Goal: Check status: Check status

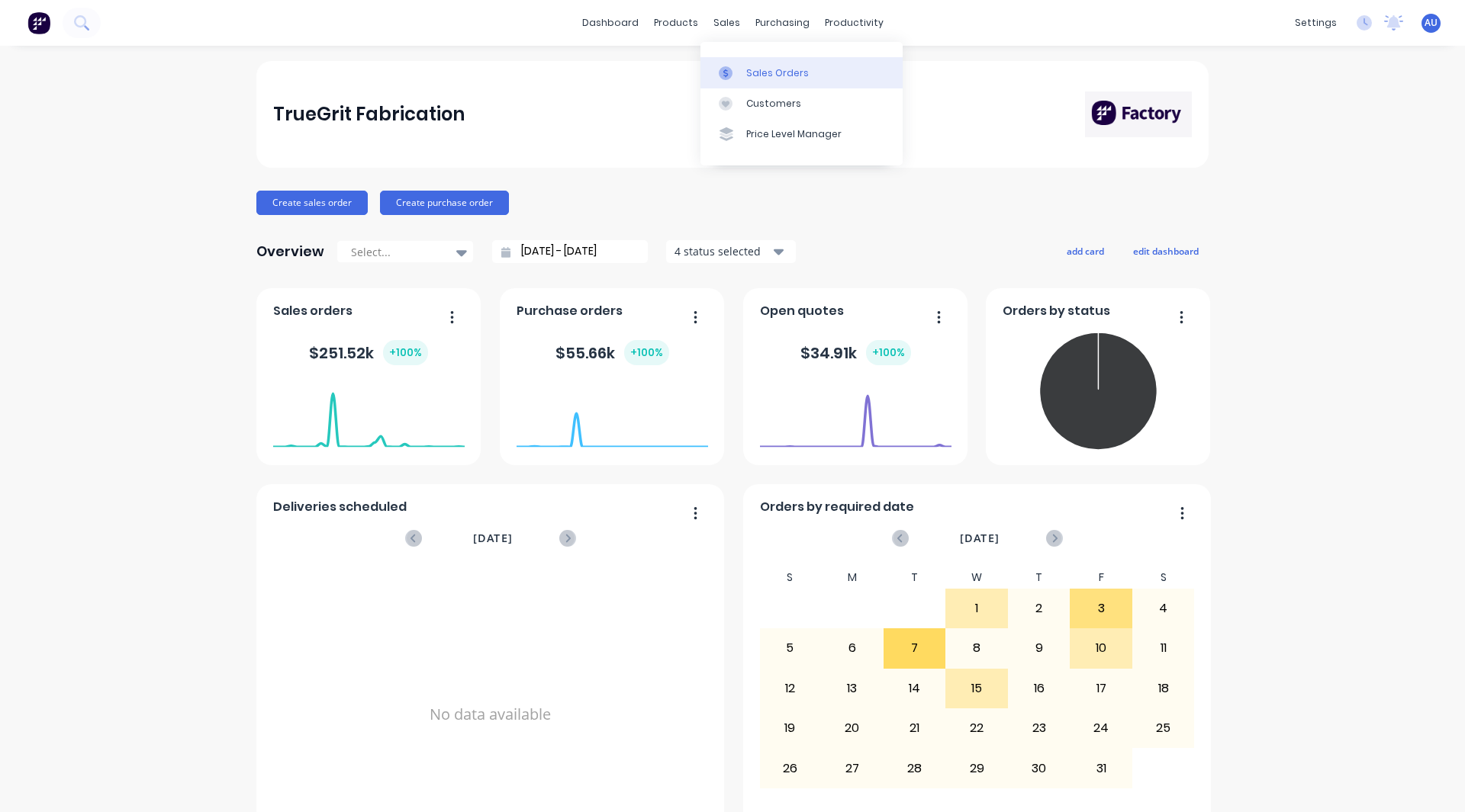
click at [746, 71] on div "Sales Orders" at bounding box center [777, 73] width 63 height 13
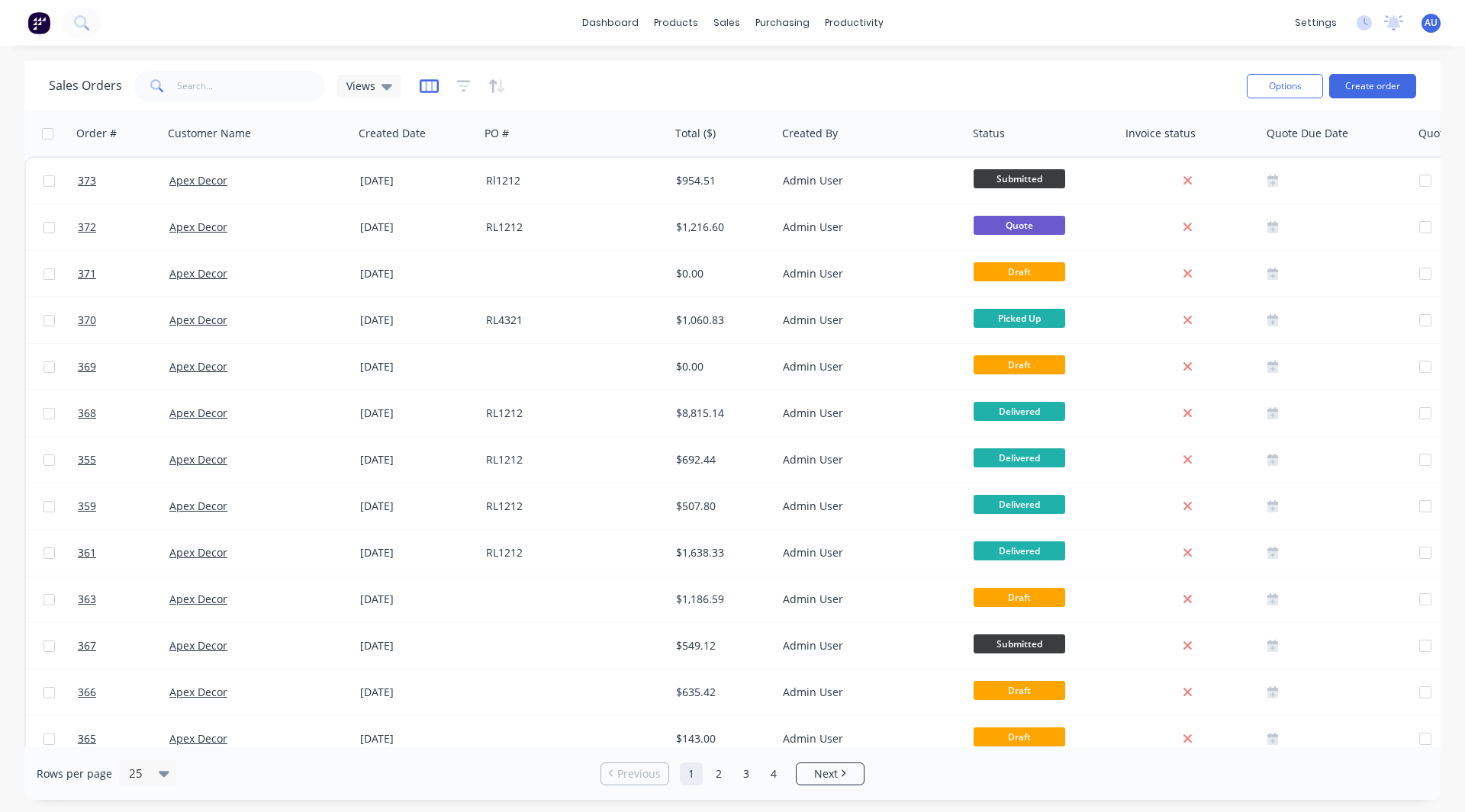
click at [425, 90] on icon "button" at bounding box center [428, 86] width 8 height 10
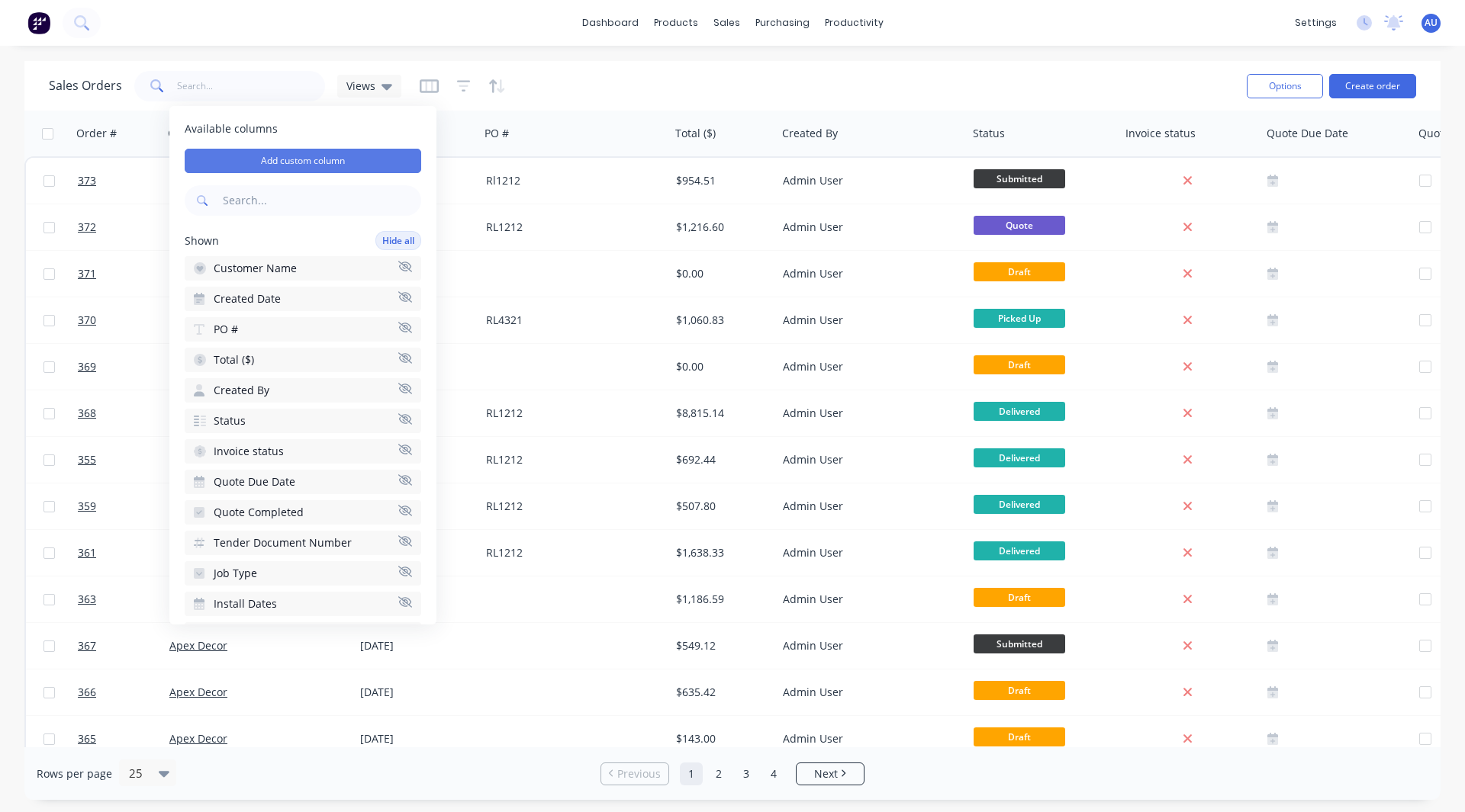
click at [261, 158] on button "Add custom column" at bounding box center [302, 161] width 236 height 24
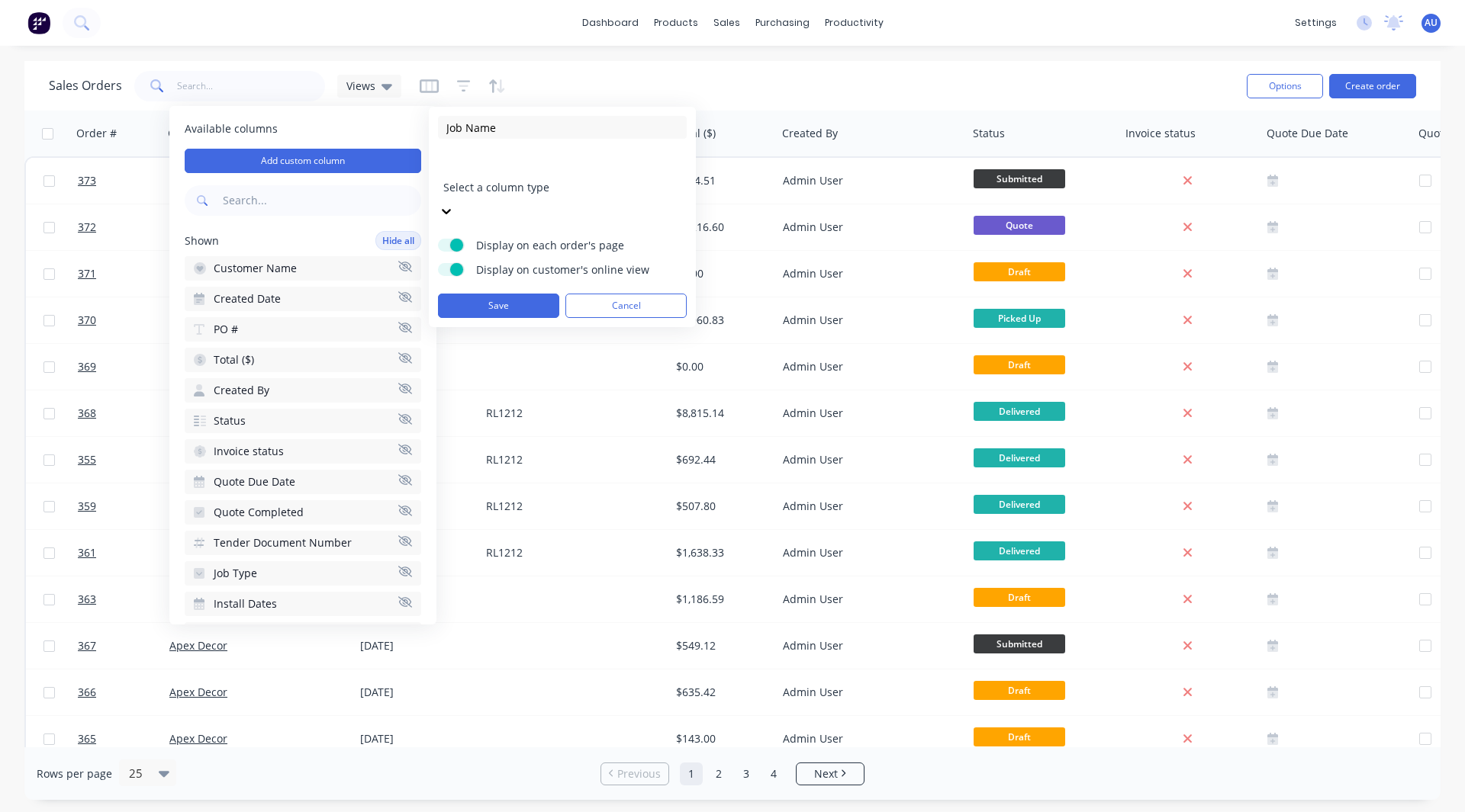
type input "Job Name"
click at [499, 169] on div at bounding box center [553, 167] width 219 height 19
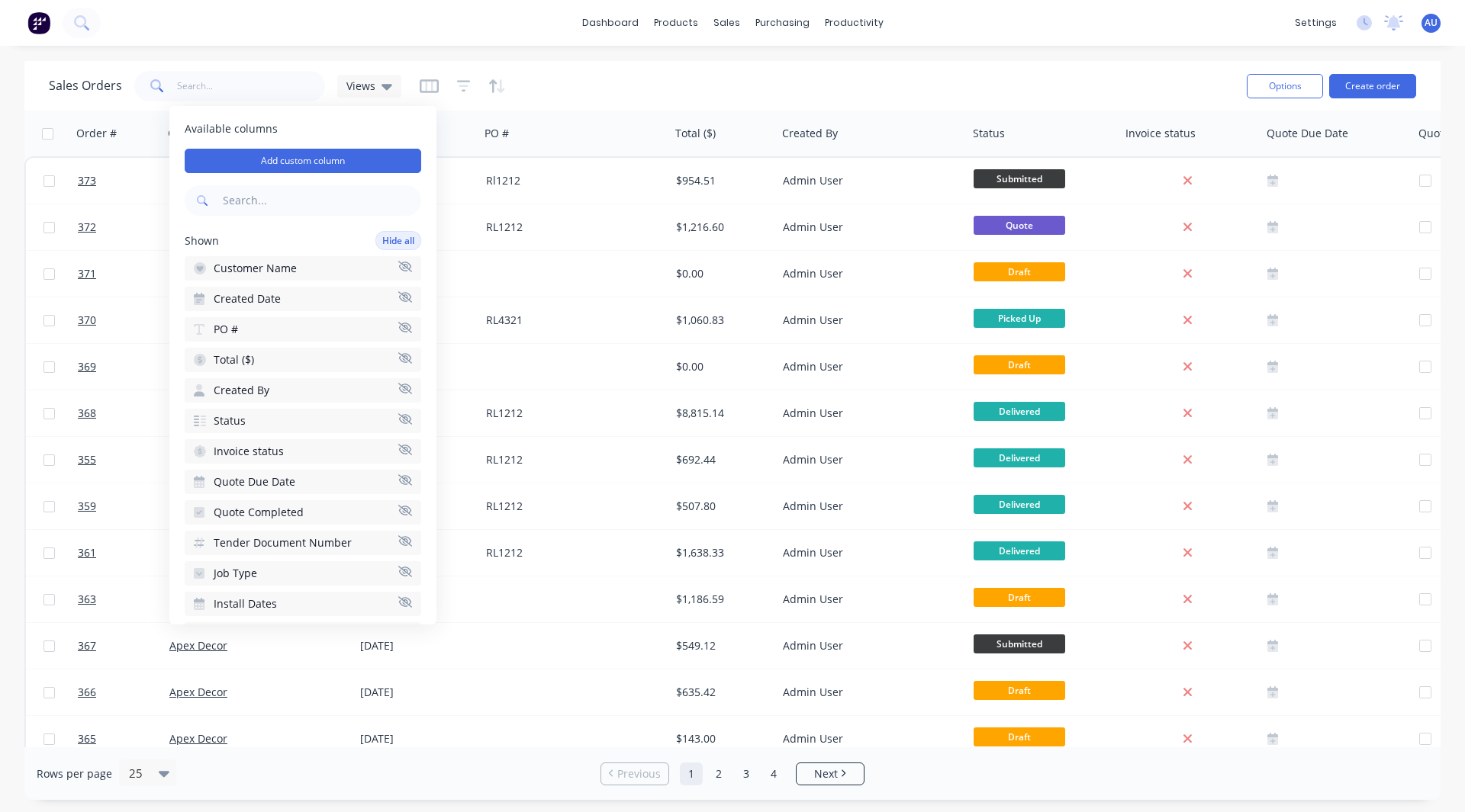
click at [284, 239] on div "Shown Hide all" at bounding box center [302, 240] width 236 height 19
click at [566, 68] on div "Sales Orders Views" at bounding box center [642, 85] width 1186 height 38
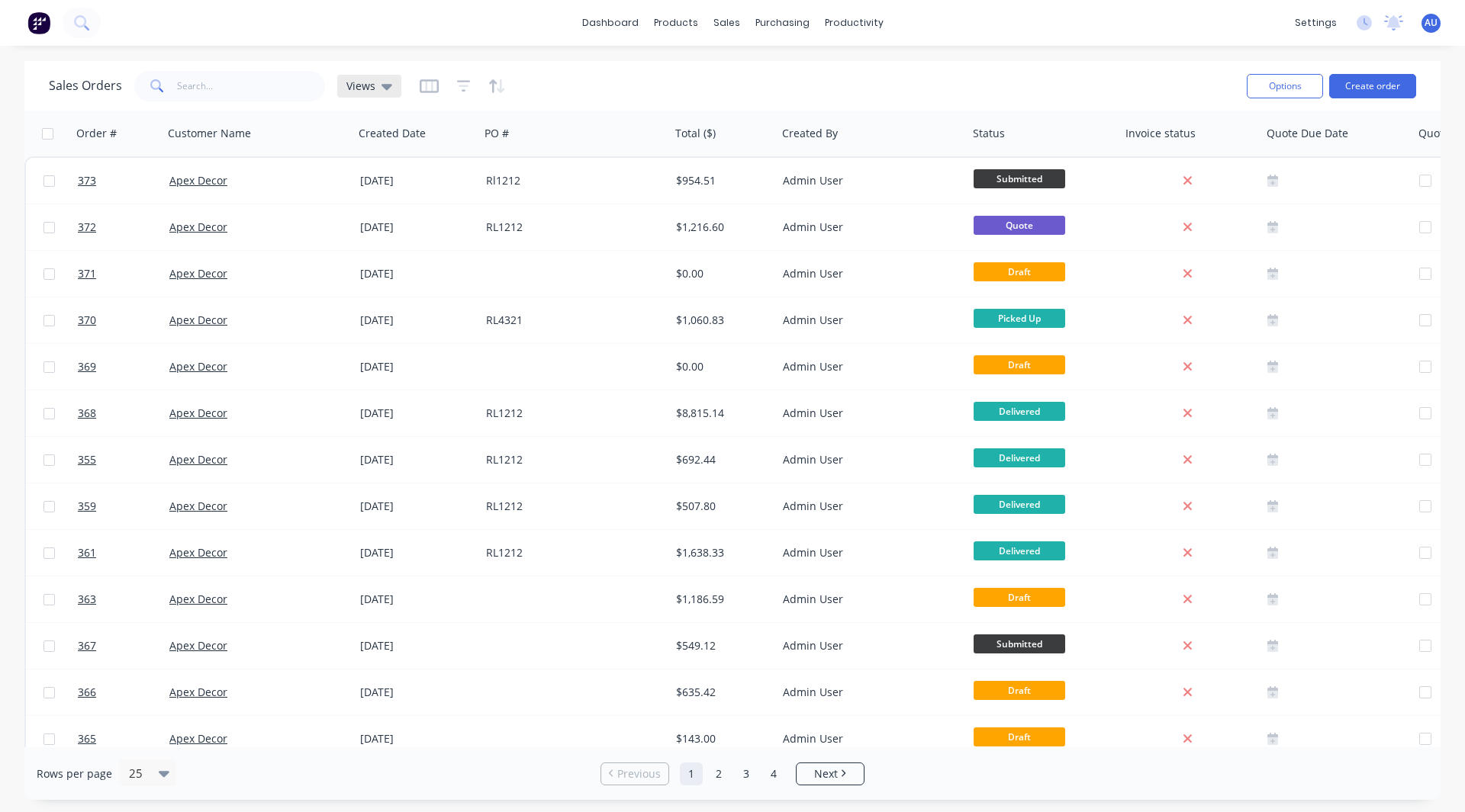
click at [371, 94] on div "Views" at bounding box center [369, 85] width 64 height 23
click at [544, 73] on div "Sales Orders Views" at bounding box center [642, 85] width 1186 height 38
click at [422, 85] on icon "button" at bounding box center [429, 86] width 19 height 15
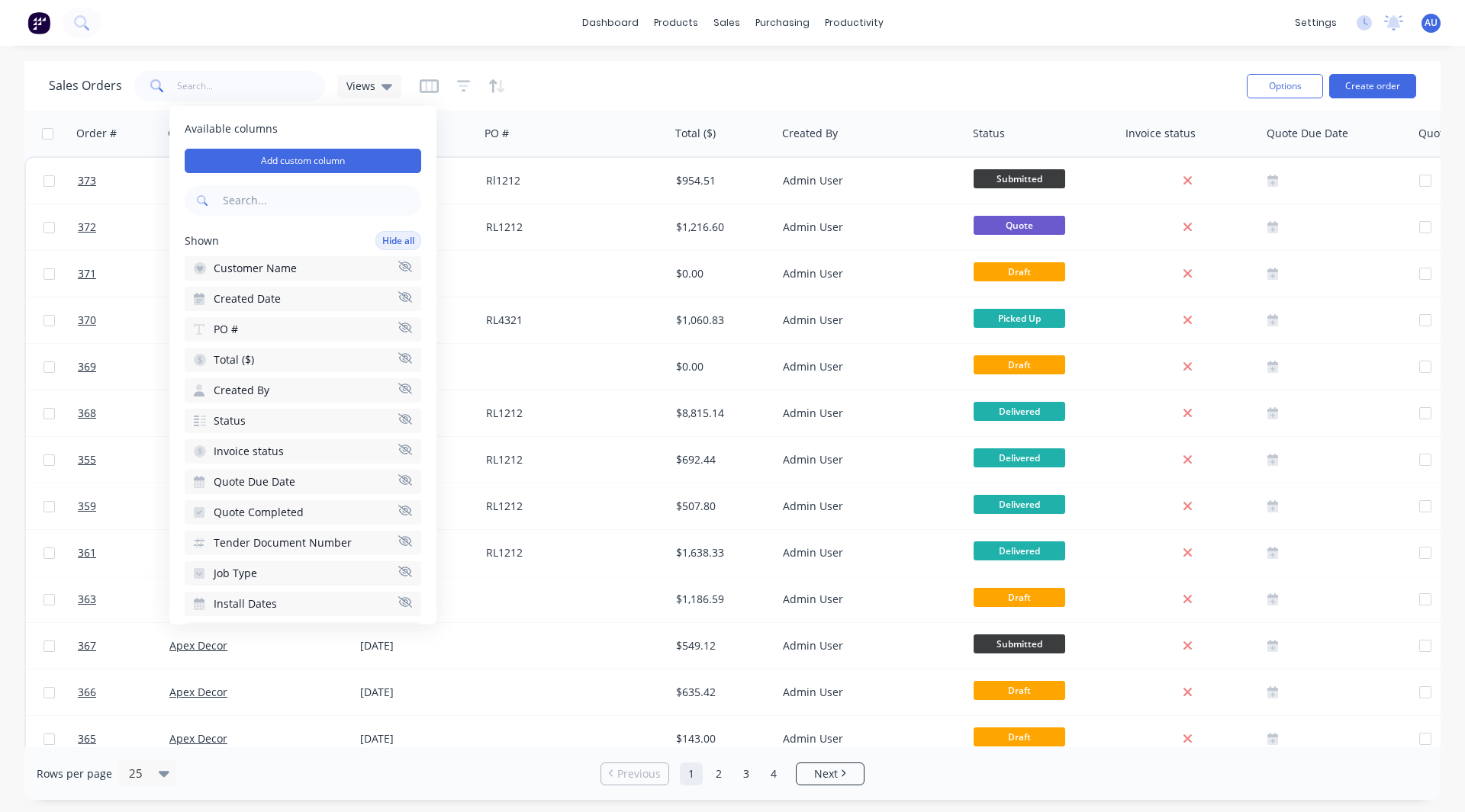
click at [583, 91] on div "Sales Orders Views" at bounding box center [642, 85] width 1186 height 38
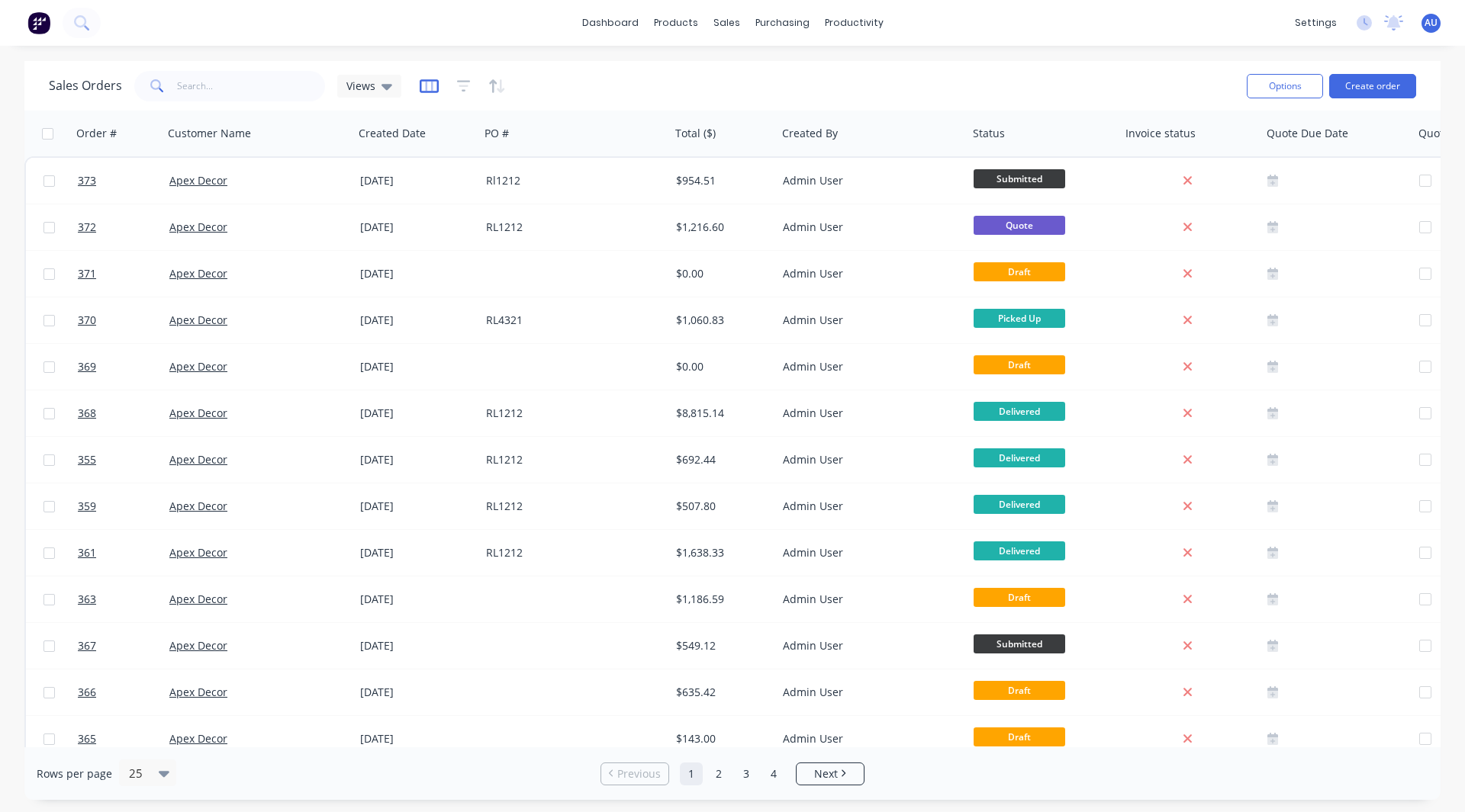
click at [426, 87] on icon "button" at bounding box center [429, 86] width 19 height 15
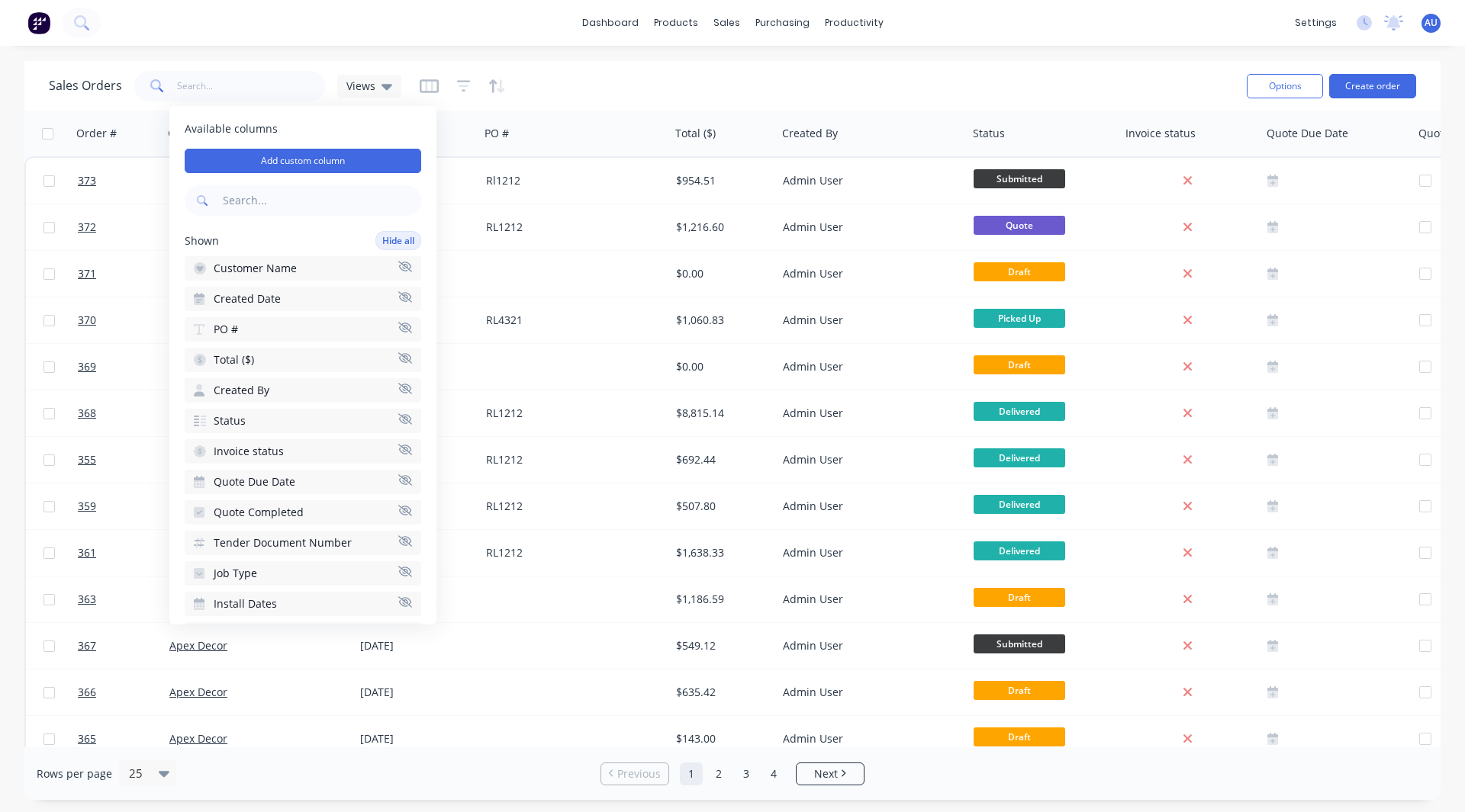
click at [639, 78] on div "Sales Orders Views" at bounding box center [642, 85] width 1186 height 38
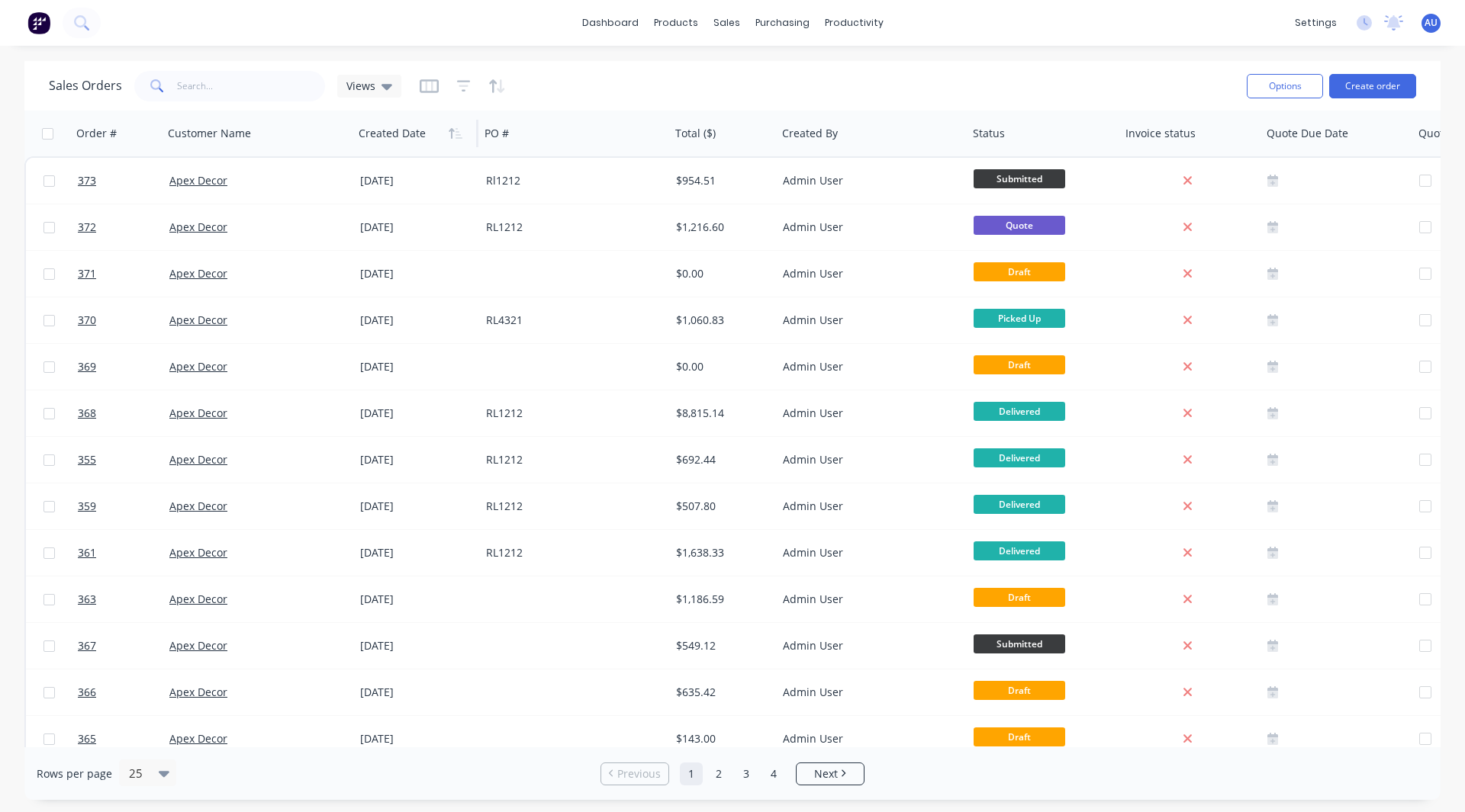
click at [379, 135] on div at bounding box center [412, 133] width 108 height 30
click at [380, 134] on div at bounding box center [412, 133] width 108 height 30
drag, startPoint x: 724, startPoint y: 85, endPoint x: 999, endPoint y: 55, distance: 276.6
click at [999, 55] on div "dashboard products sales purchasing productivity dashboard products Product Cat…" at bounding box center [732, 406] width 1465 height 812
click at [866, 97] on div "Planner" at bounding box center [875, 104] width 36 height 13
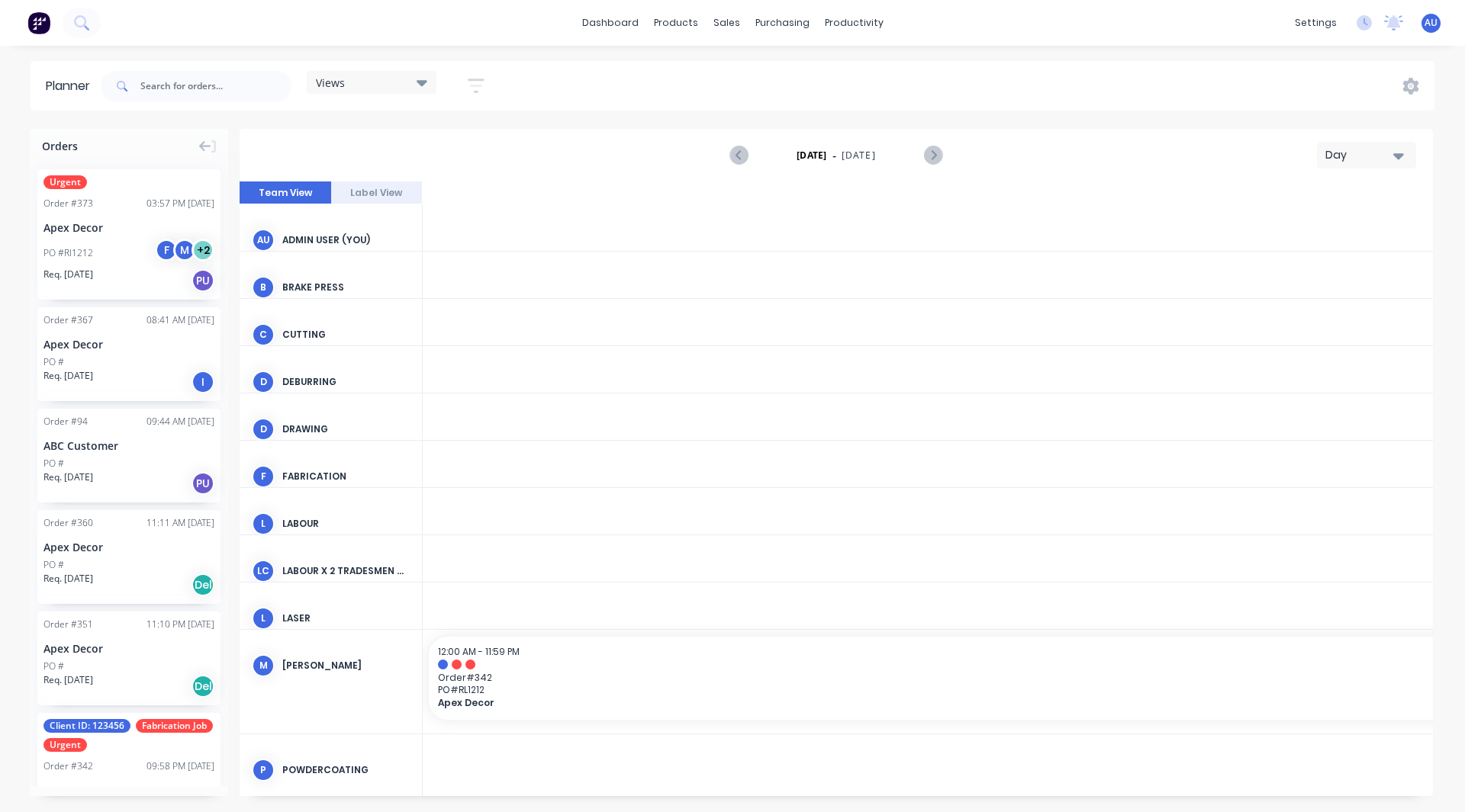
scroll to position [0, 2443]
click at [147, 198] on div "03:57 PM [DATE]" at bounding box center [180, 203] width 68 height 13
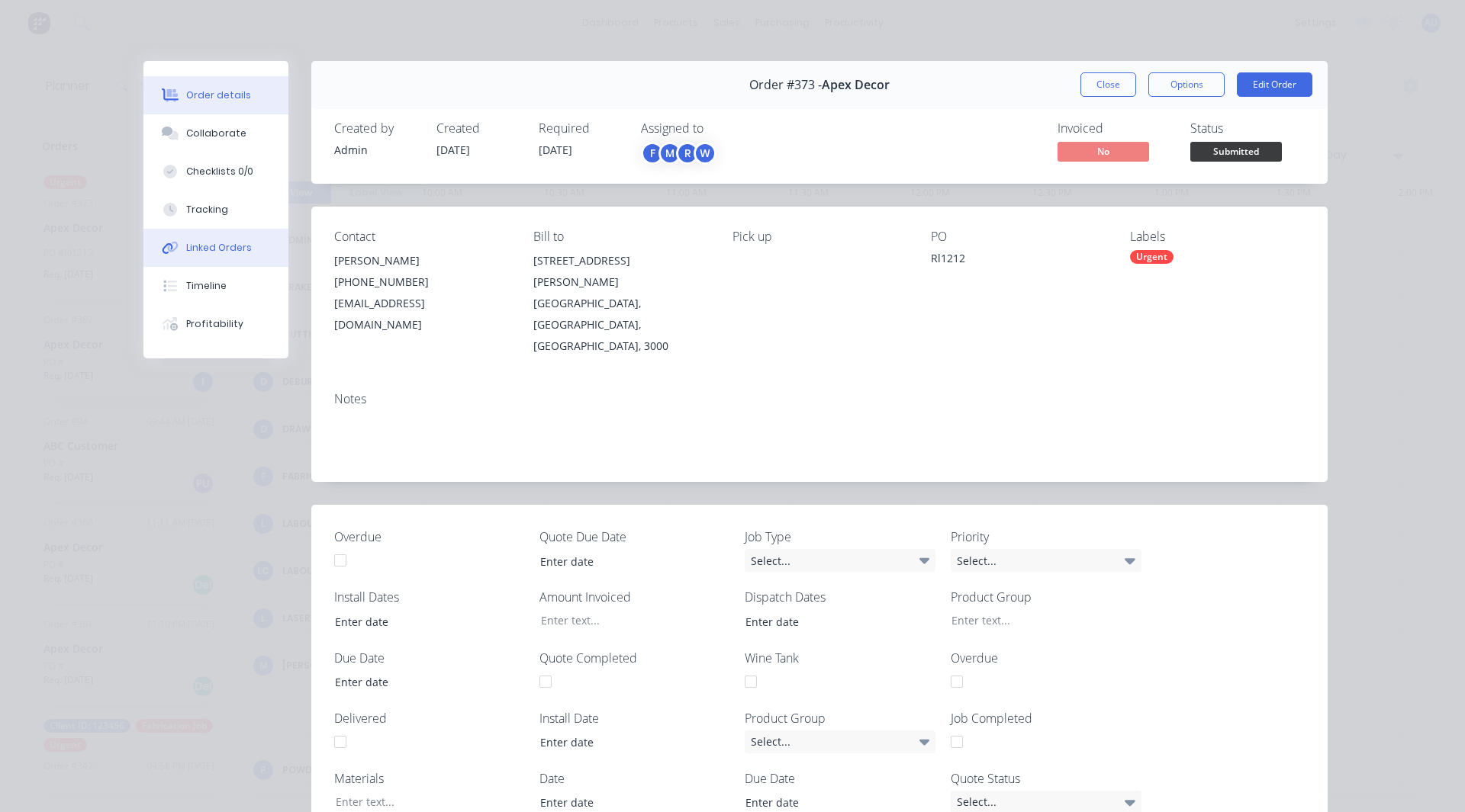
drag, startPoint x: 205, startPoint y: 241, endPoint x: 197, endPoint y: 238, distance: 8.5
click at [197, 238] on button "Linked Orders" at bounding box center [215, 248] width 145 height 39
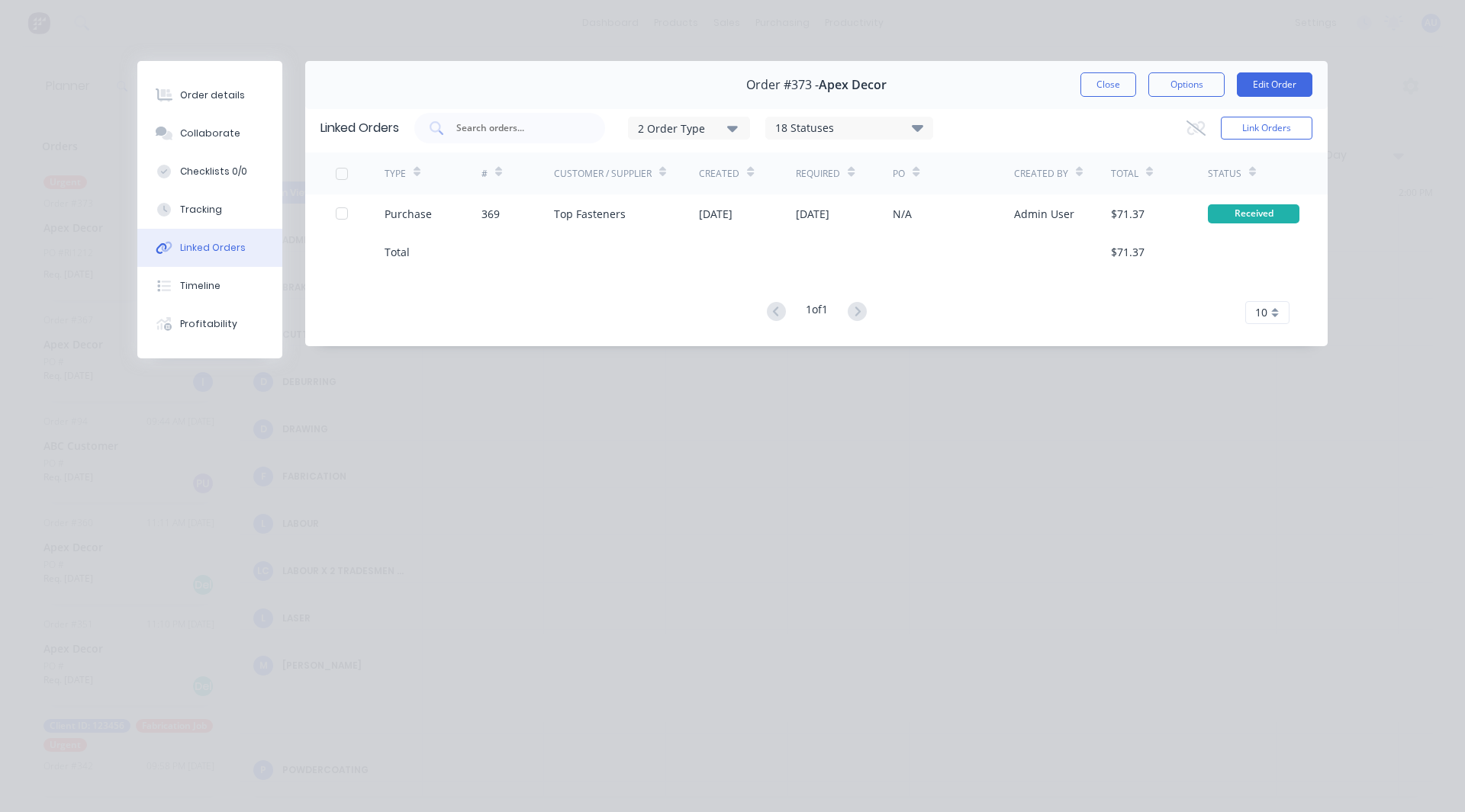
drag, startPoint x: 1117, startPoint y: 85, endPoint x: 921, endPoint y: 295, distance: 287.3
click at [921, 295] on div "TYPE # Customer / Supplier Created Required PO Created By Total Status Purchase…" at bounding box center [816, 238] width 1023 height 171
drag, startPoint x: 1105, startPoint y: 88, endPoint x: 1080, endPoint y: 80, distance: 26.2
click at [1080, 80] on div "Order #373 - Apex Decor Close Options Edit Order" at bounding box center [816, 85] width 1023 height 48
click at [1086, 81] on button "Close" at bounding box center [1108, 85] width 56 height 24
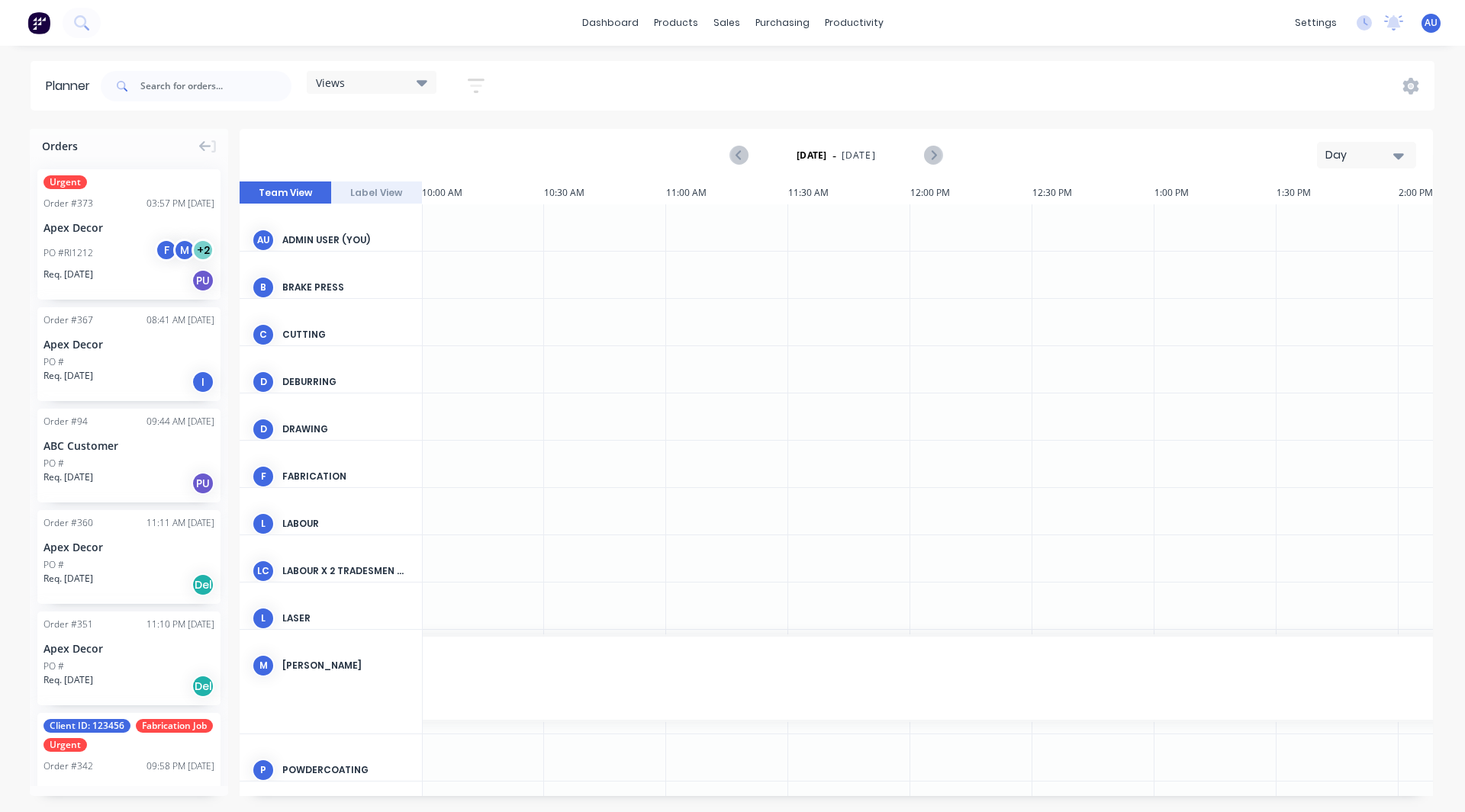
click at [70, 255] on div "PO #Rl1212" at bounding box center [68, 253] width 49 height 13
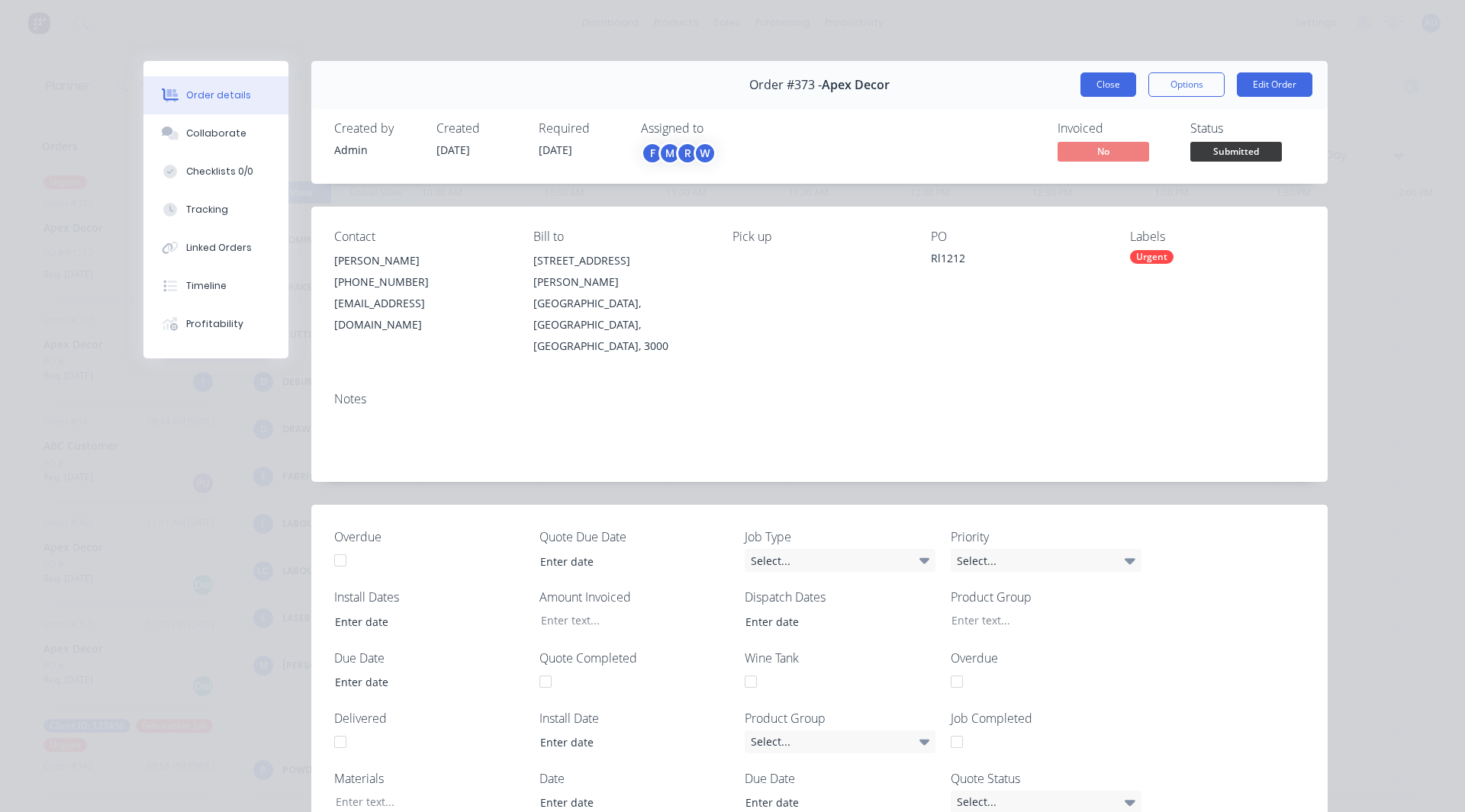
click at [1096, 94] on button "Close" at bounding box center [1108, 85] width 56 height 24
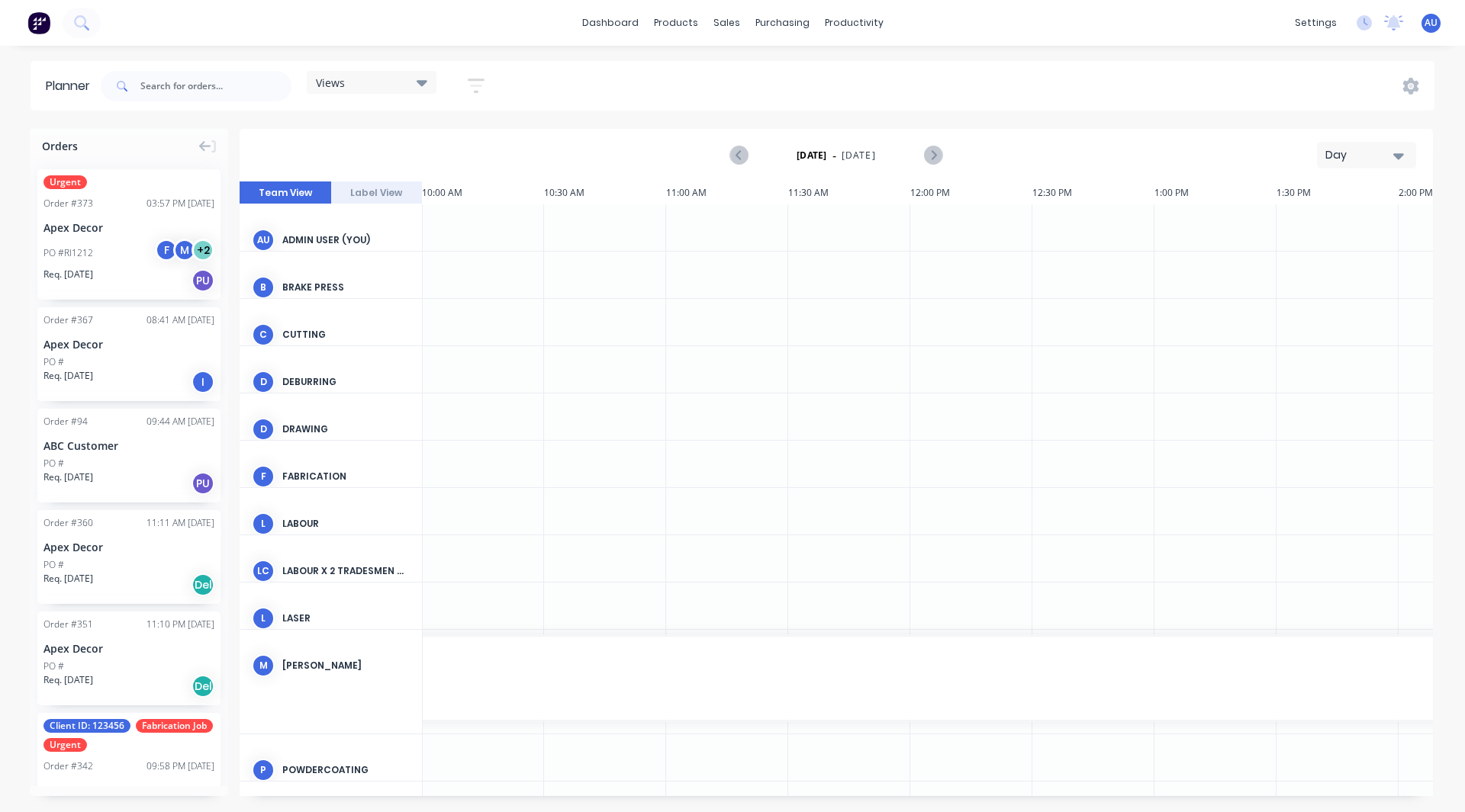
click at [96, 213] on div "Urgent Order # 373 03:57 PM [DATE] Apex Decor PO #Rl1212 F M + 2 Req. [DATE] PU" at bounding box center [129, 234] width 183 height 131
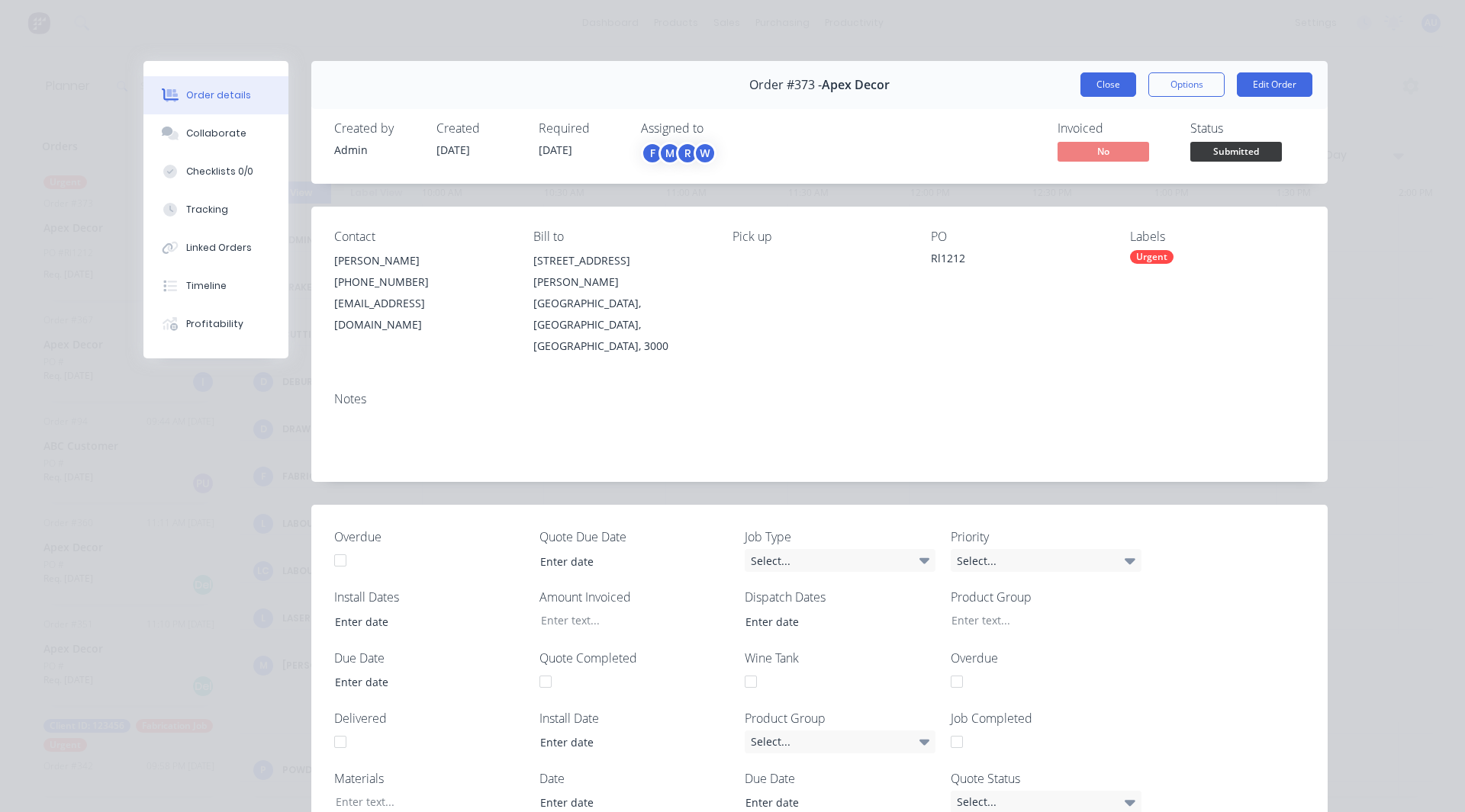
click at [1103, 87] on button "Close" at bounding box center [1108, 85] width 56 height 24
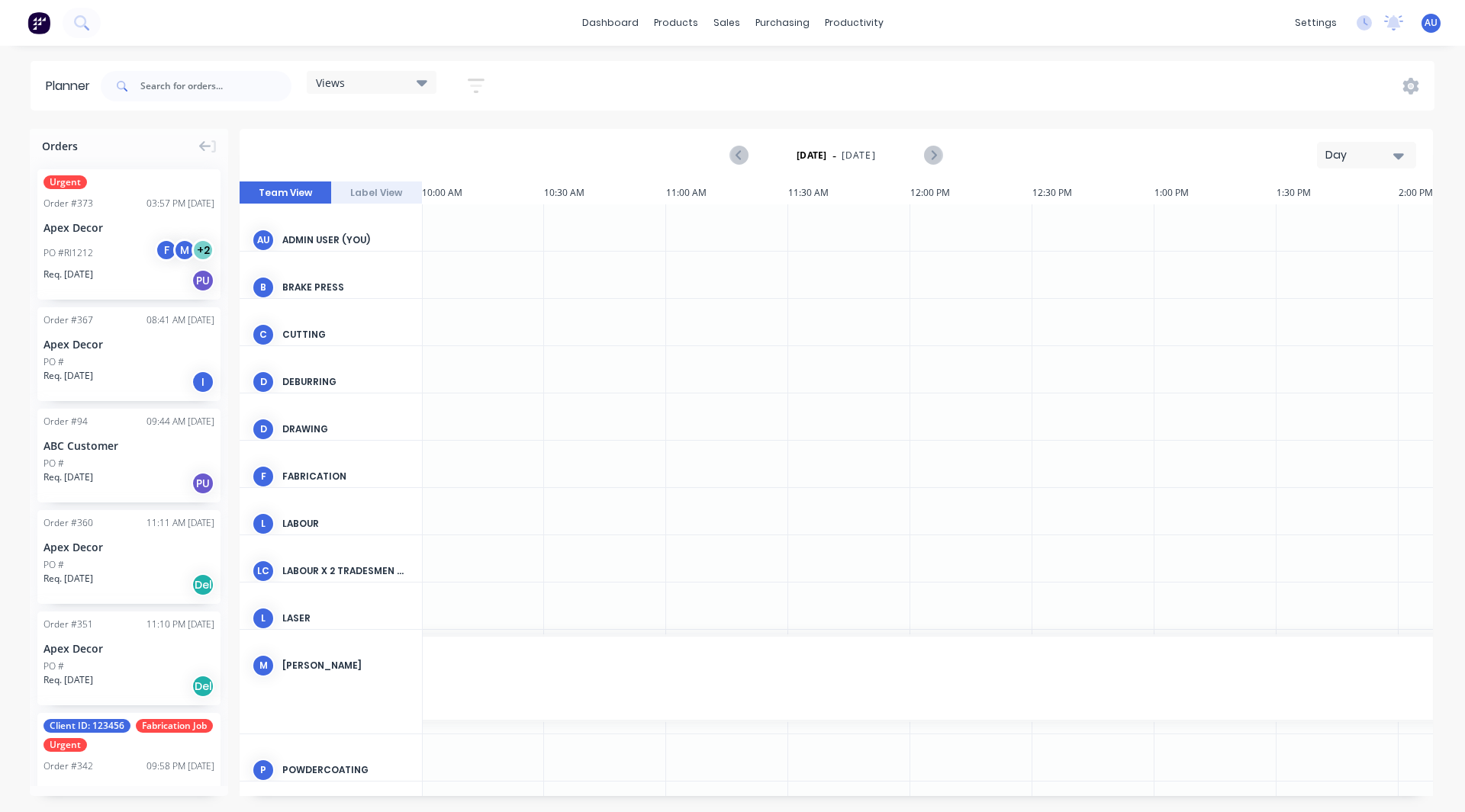
scroll to position [13, 0]
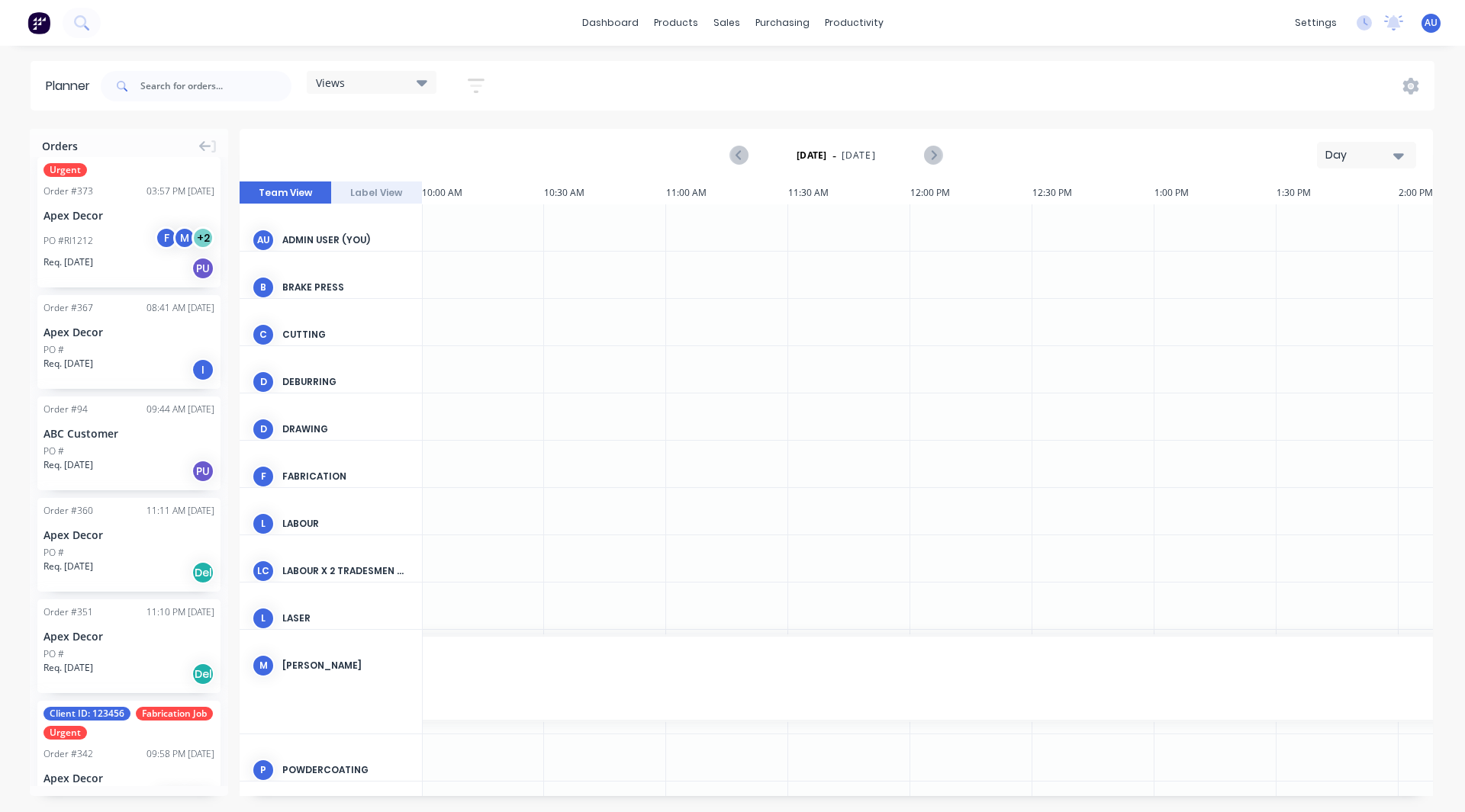
click at [122, 256] on div "Req. [DATE] PU" at bounding box center [129, 268] width 171 height 26
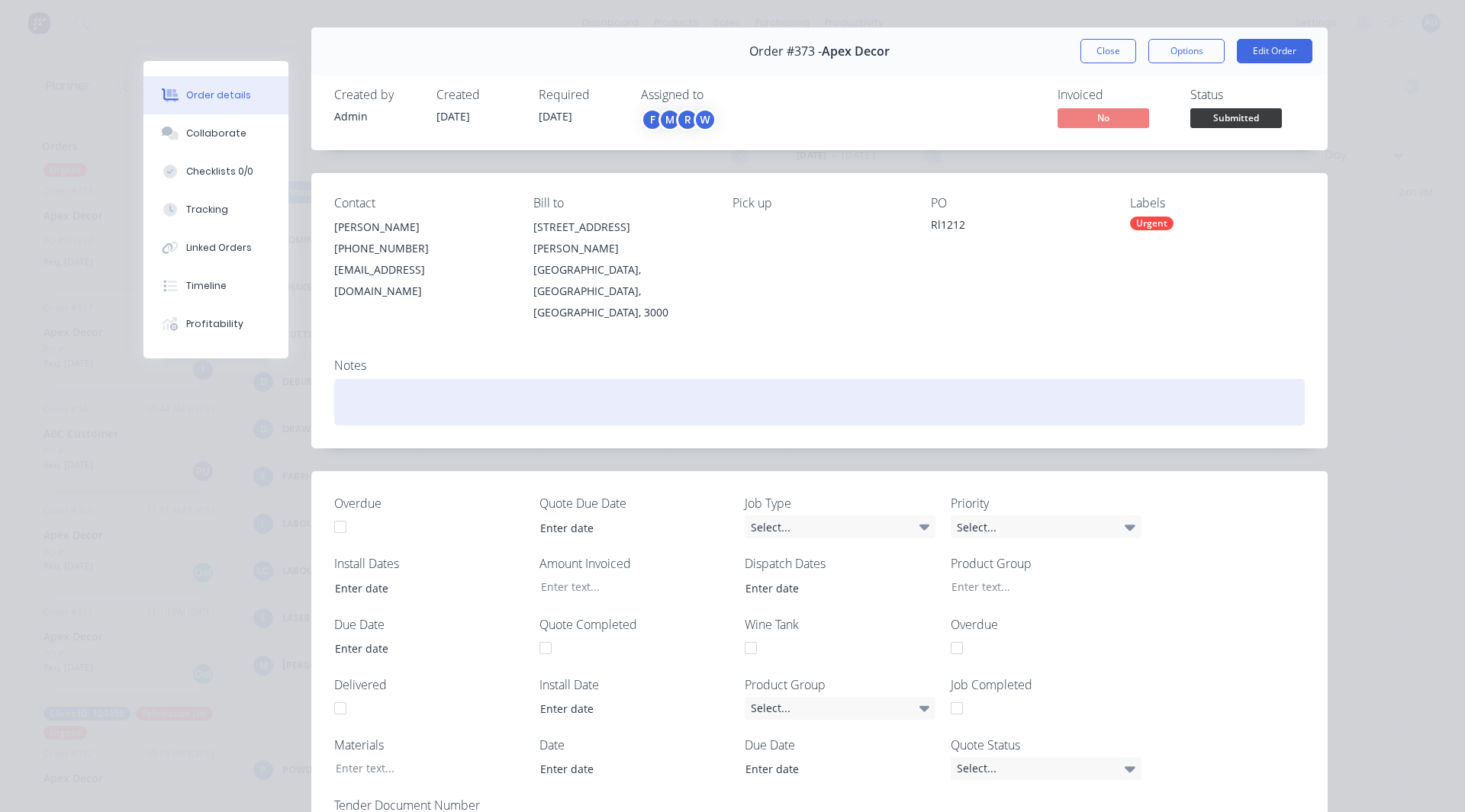
scroll to position [34, 0]
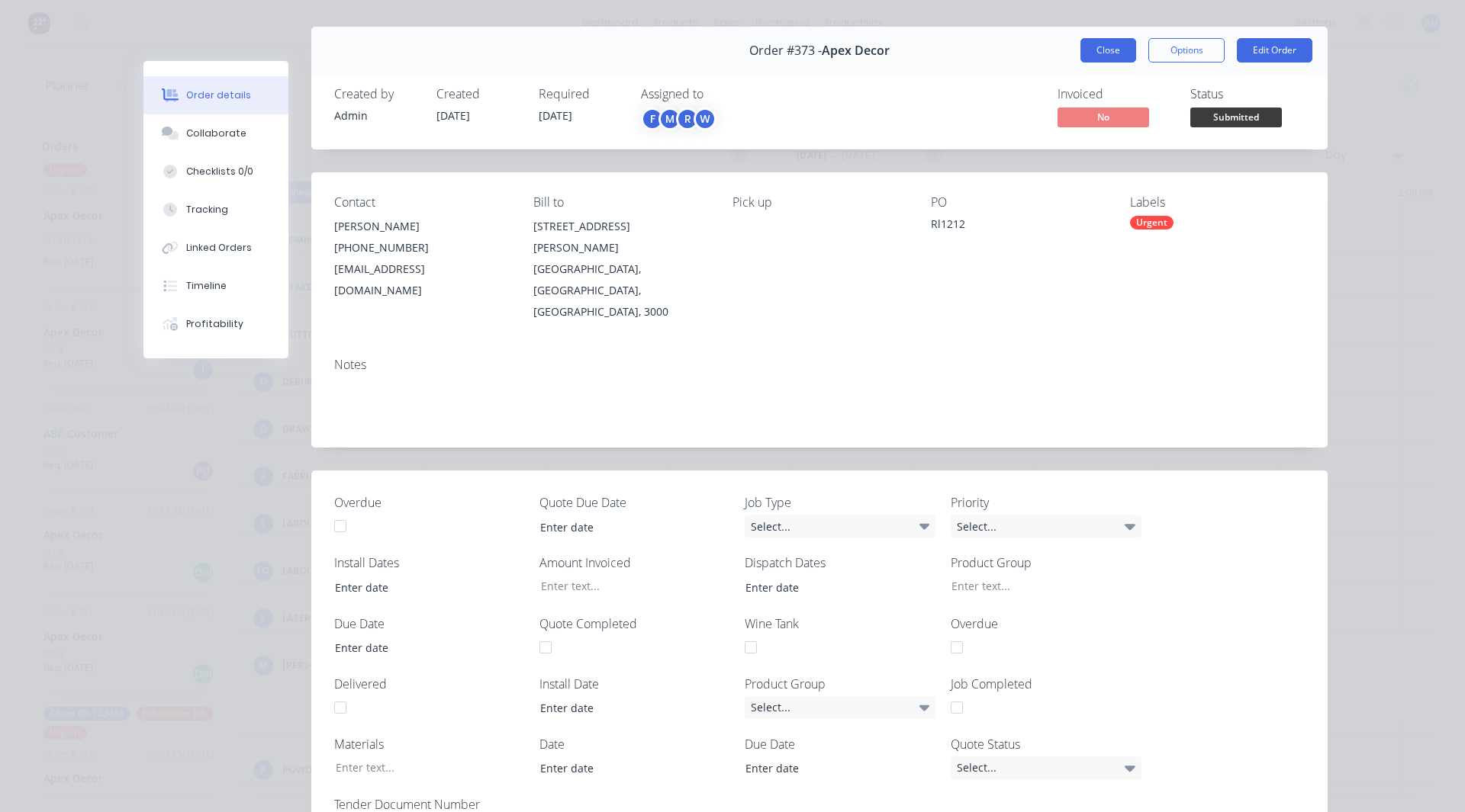
click at [1117, 47] on button "Close" at bounding box center [1108, 50] width 56 height 24
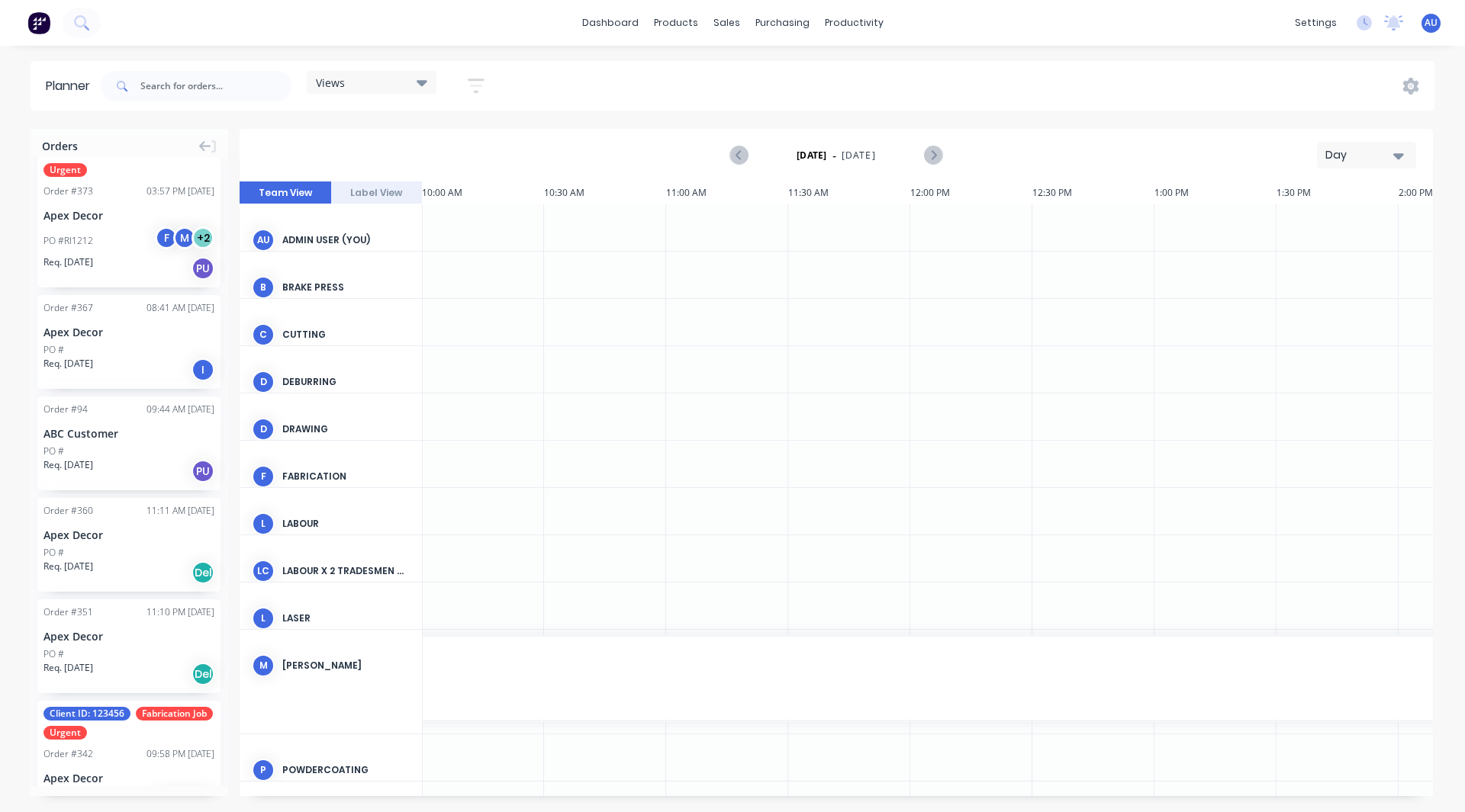
drag, startPoint x: 925, startPoint y: 24, endPoint x: 1229, endPoint y: 85, distance: 310.1
click at [1229, 85] on div "Views Save new view None (Default) edit Show/Hide users Show/Hide orders Filter…" at bounding box center [766, 86] width 1337 height 46
click at [91, 246] on div "PO #Rl1212" at bounding box center [68, 241] width 49 height 13
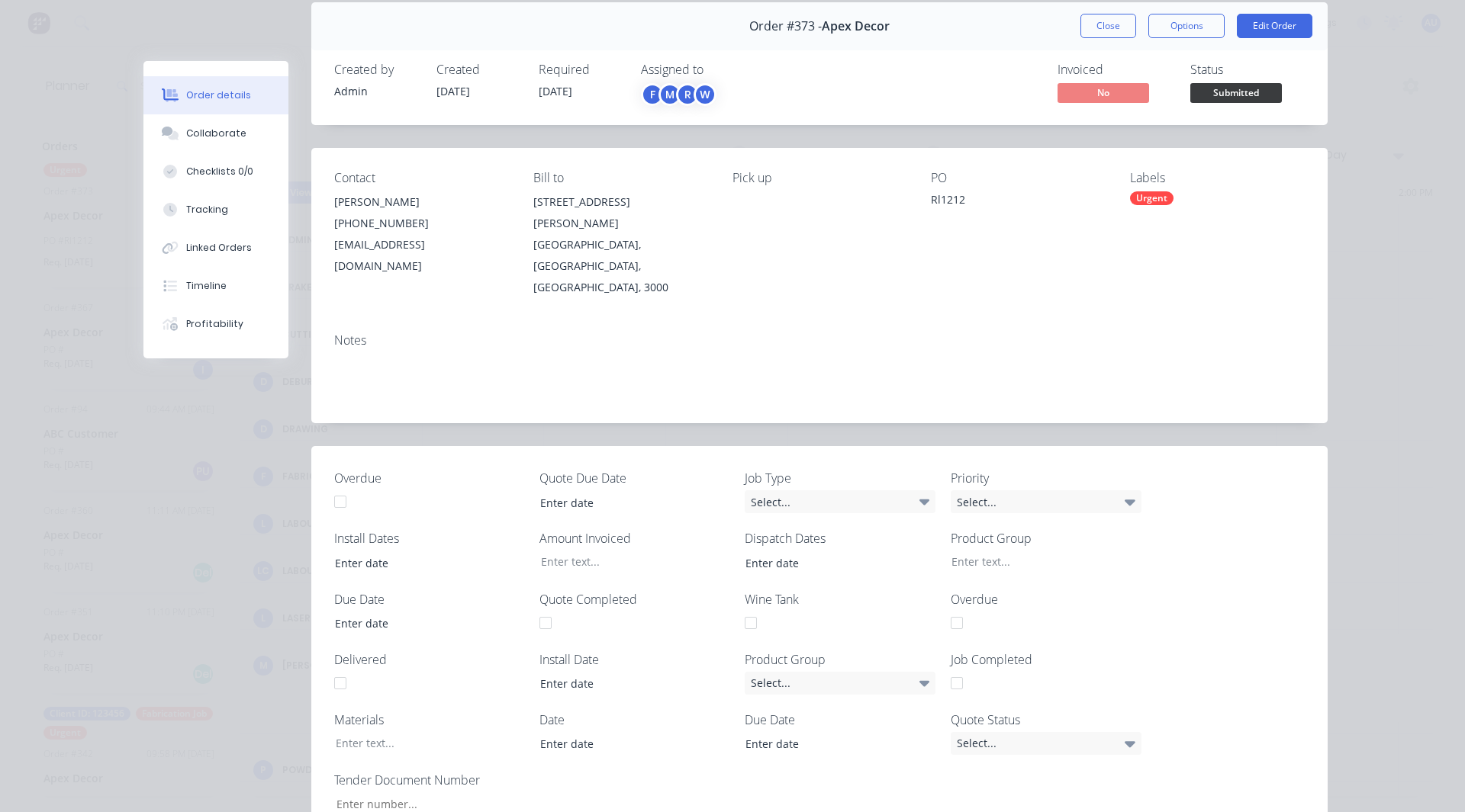
scroll to position [50, 0]
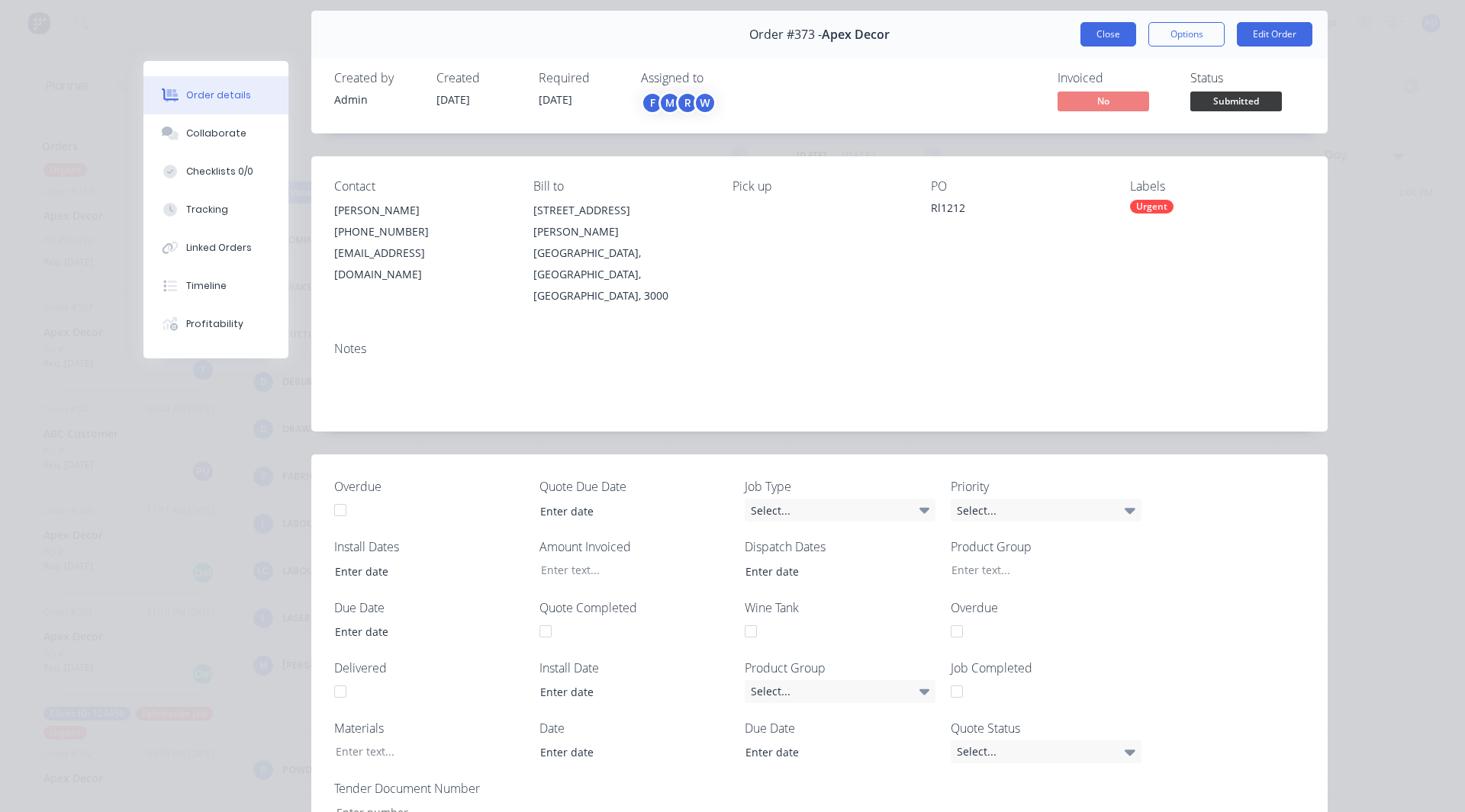
click at [1101, 31] on button "Close" at bounding box center [1108, 33] width 56 height 24
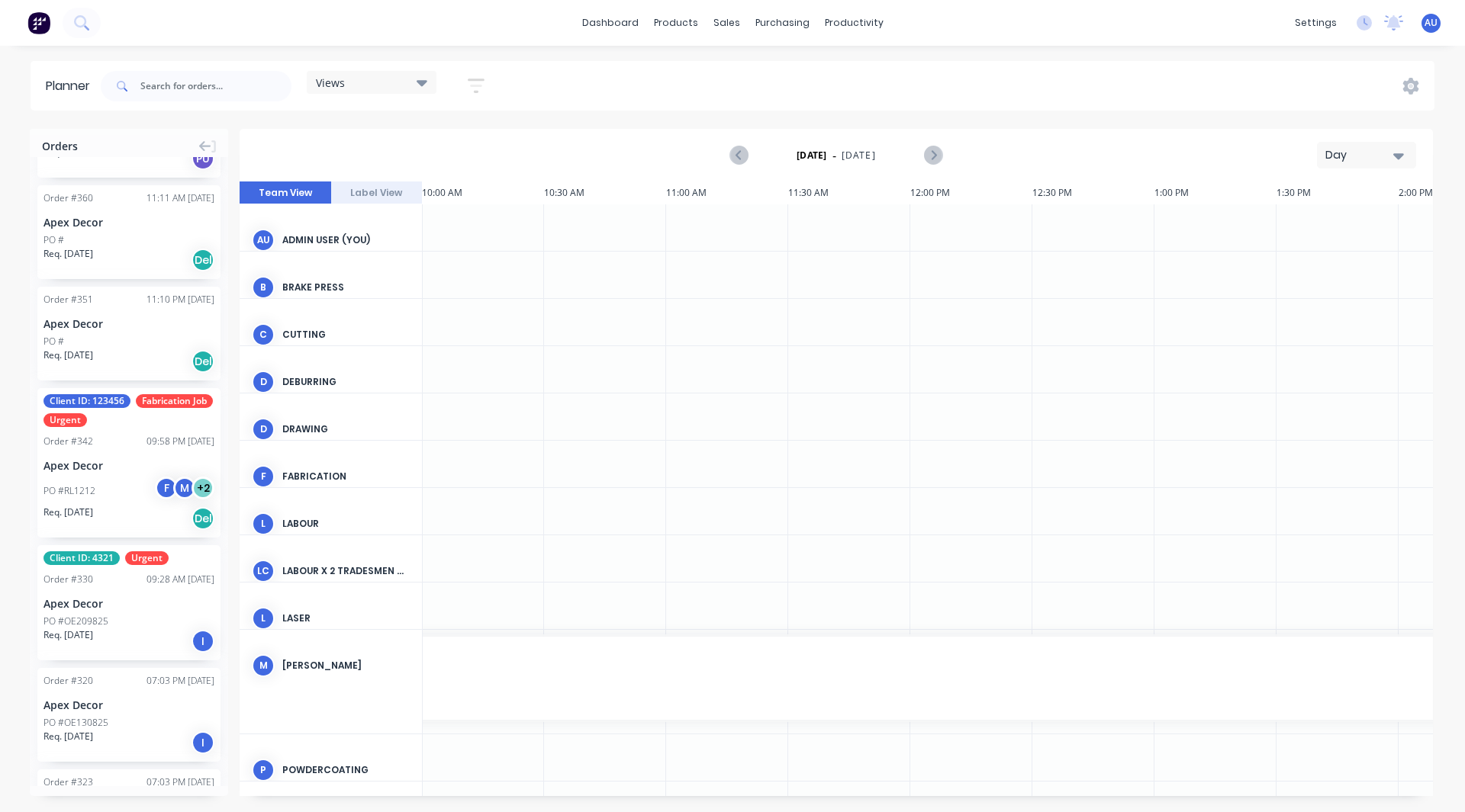
scroll to position [326, 0]
click at [108, 433] on div "Client ID: 123456 Fabrication Job Urgent Order # 342 09:58 PM [DATE] Apex Decor…" at bounding box center [129, 462] width 183 height 150
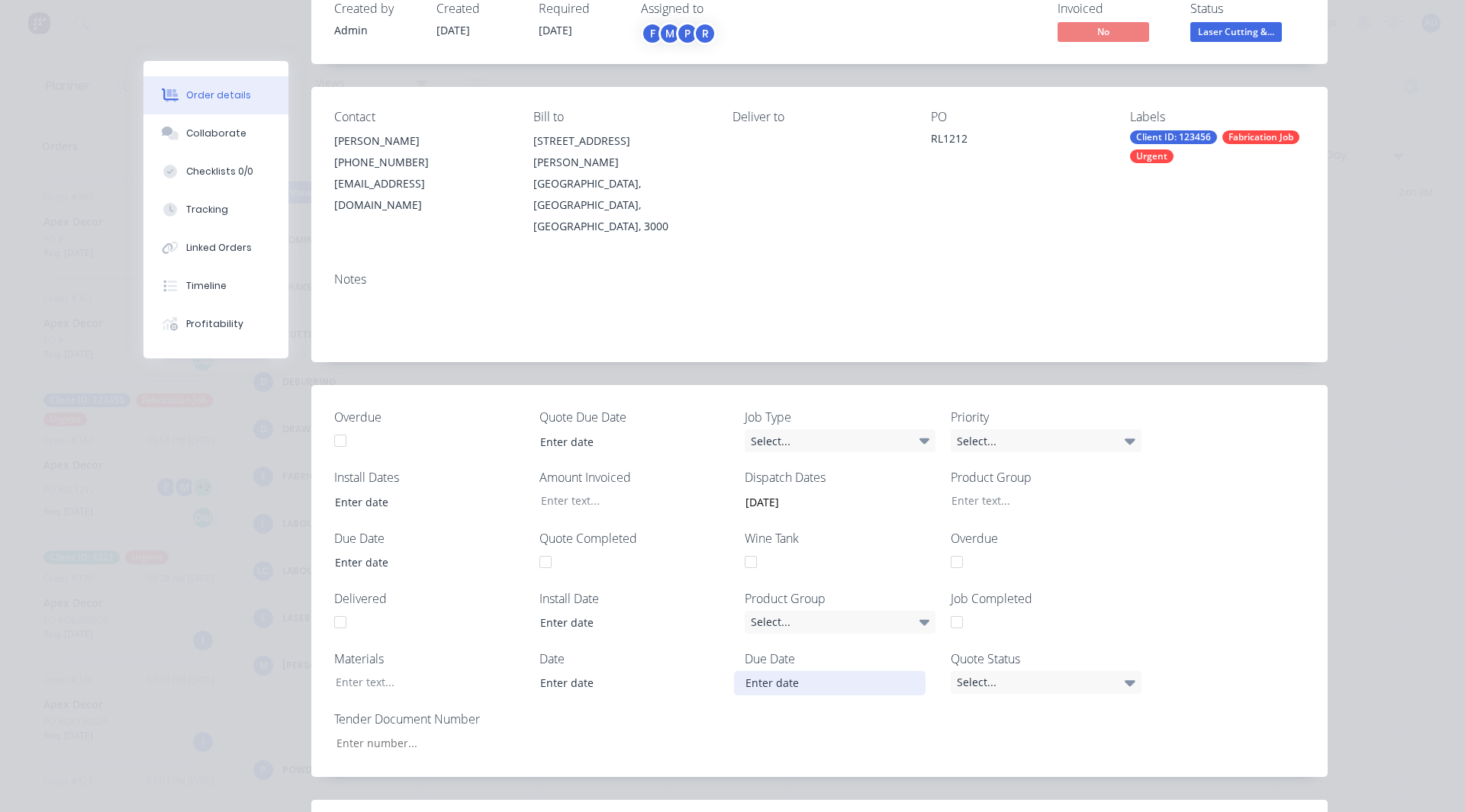
scroll to position [85, 0]
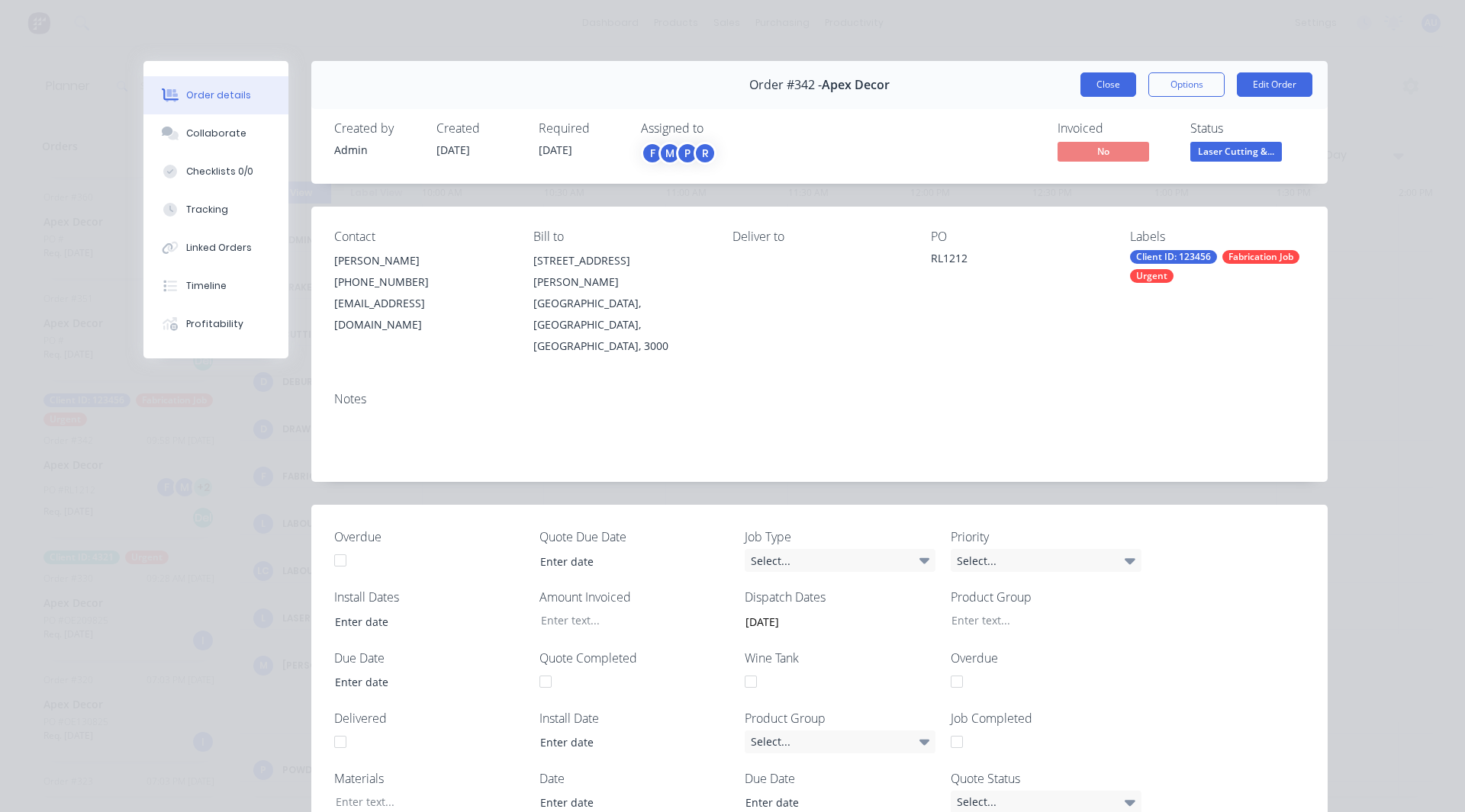
click at [1107, 78] on button "Close" at bounding box center [1108, 85] width 56 height 24
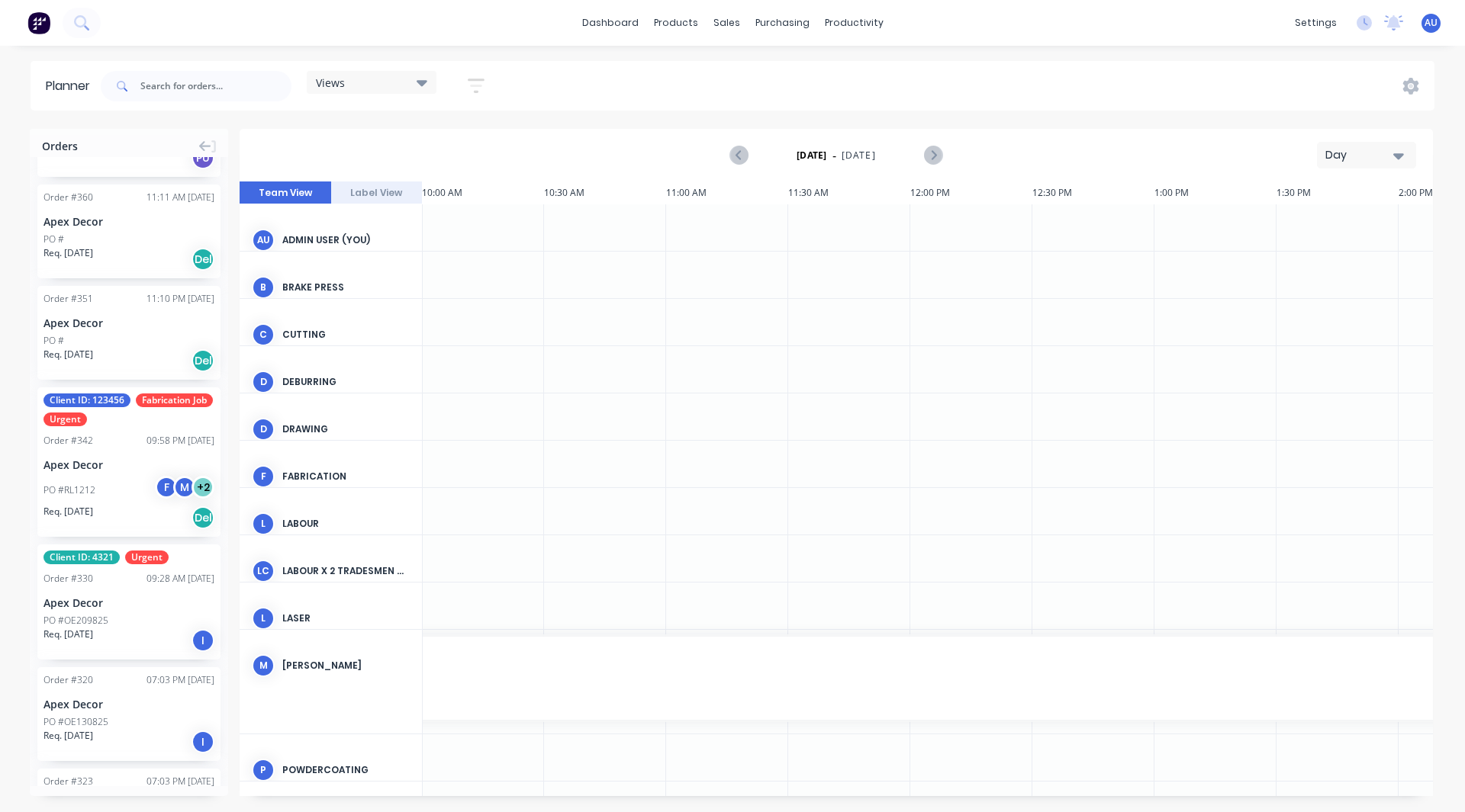
click at [136, 407] on span "Fabrication Job" at bounding box center [174, 400] width 77 height 13
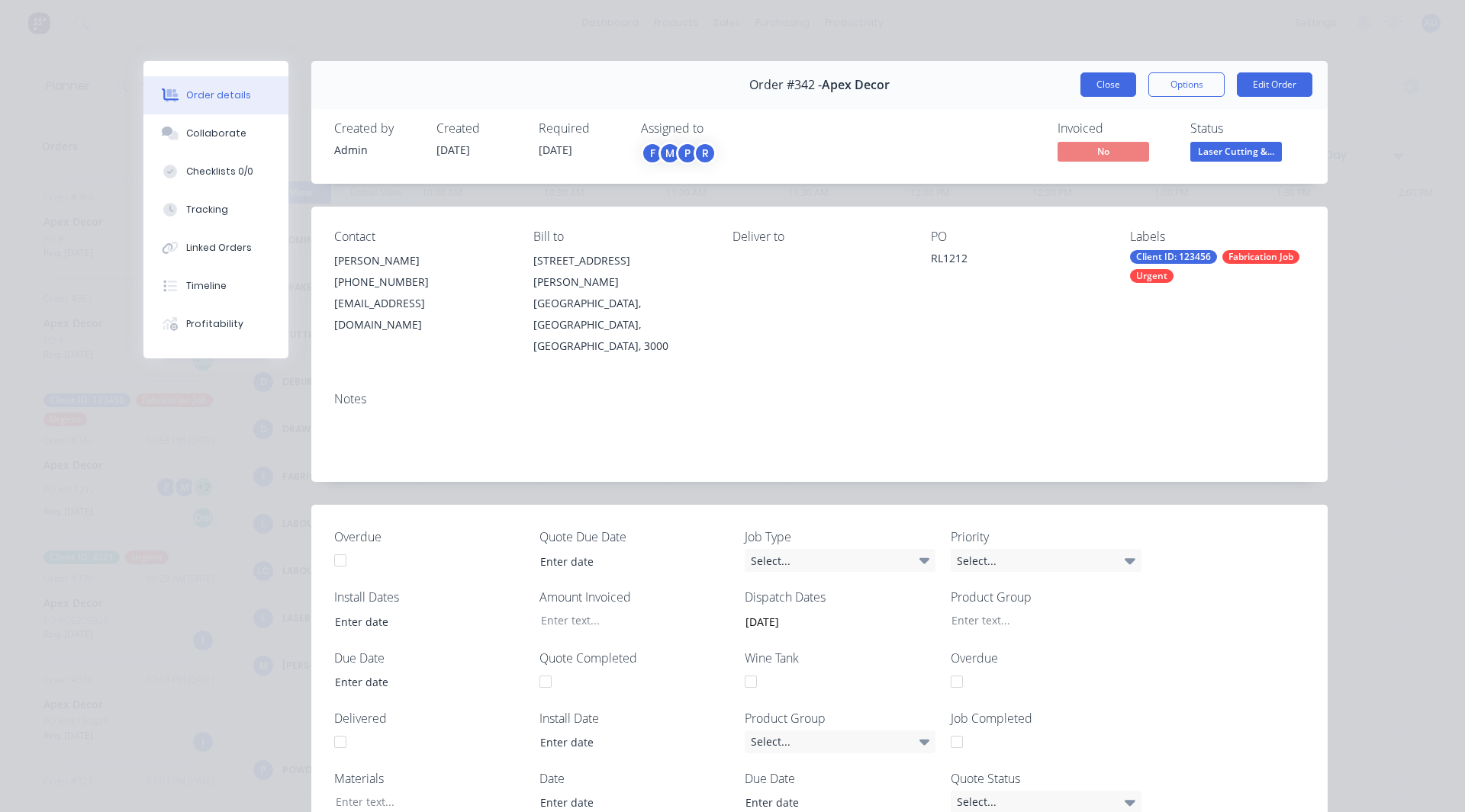
click at [1102, 82] on button "Close" at bounding box center [1108, 85] width 56 height 24
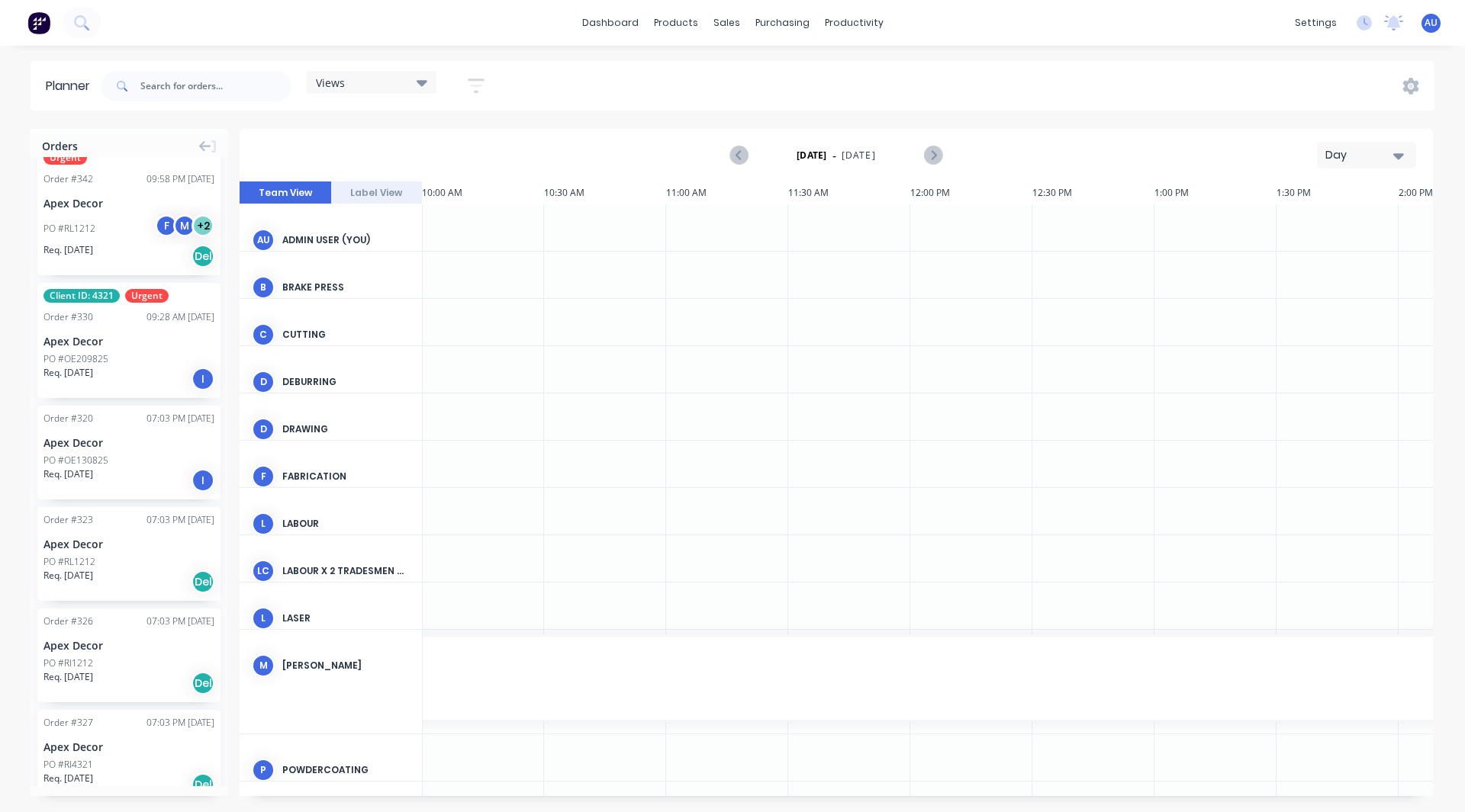
scroll to position [587, 0]
click at [125, 326] on div "Client ID: 4321 Urgent Order # 330 09:28 AM [DATE] Apex Decor PO #OE209825 Req.…" at bounding box center [129, 341] width 183 height 116
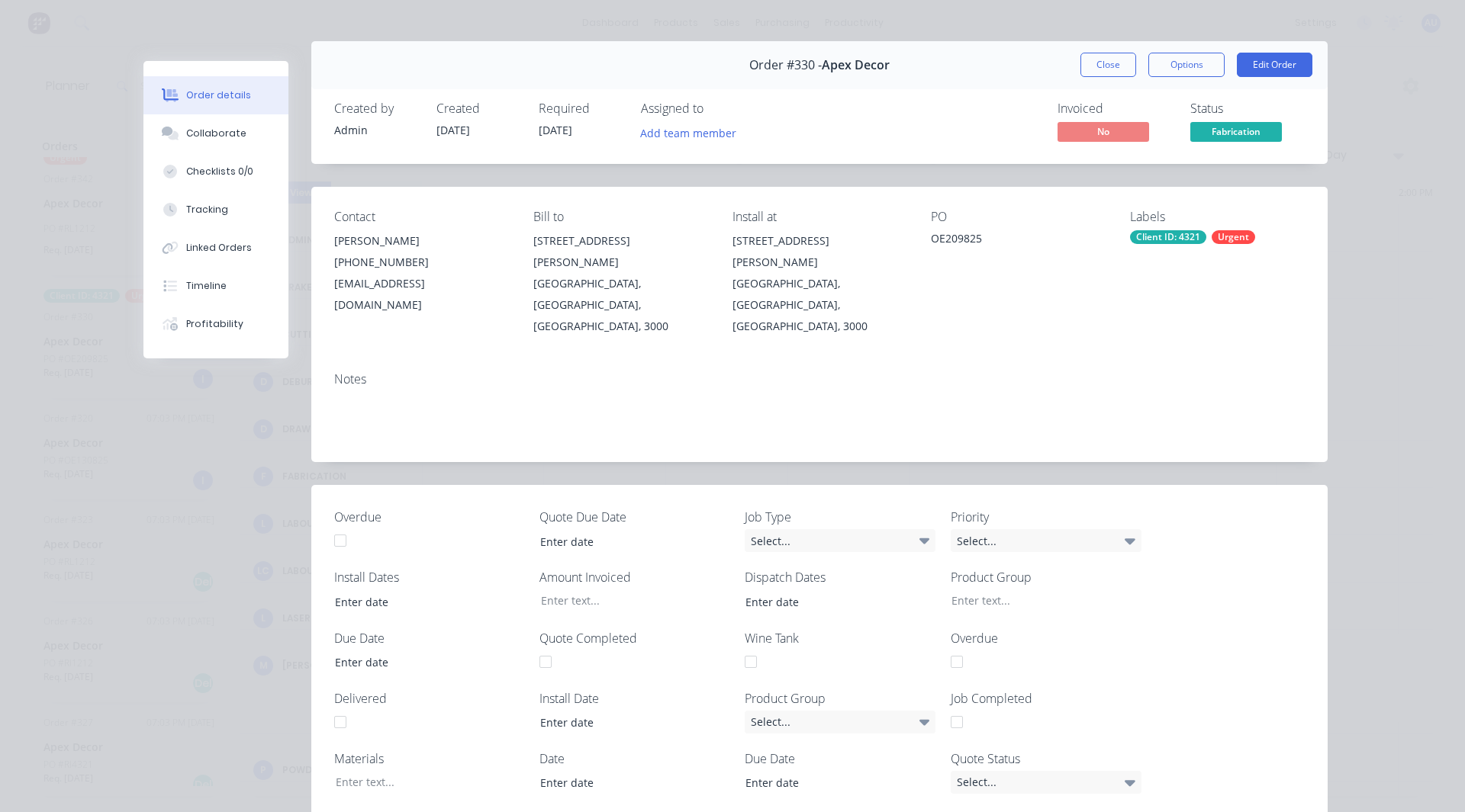
scroll to position [0, 0]
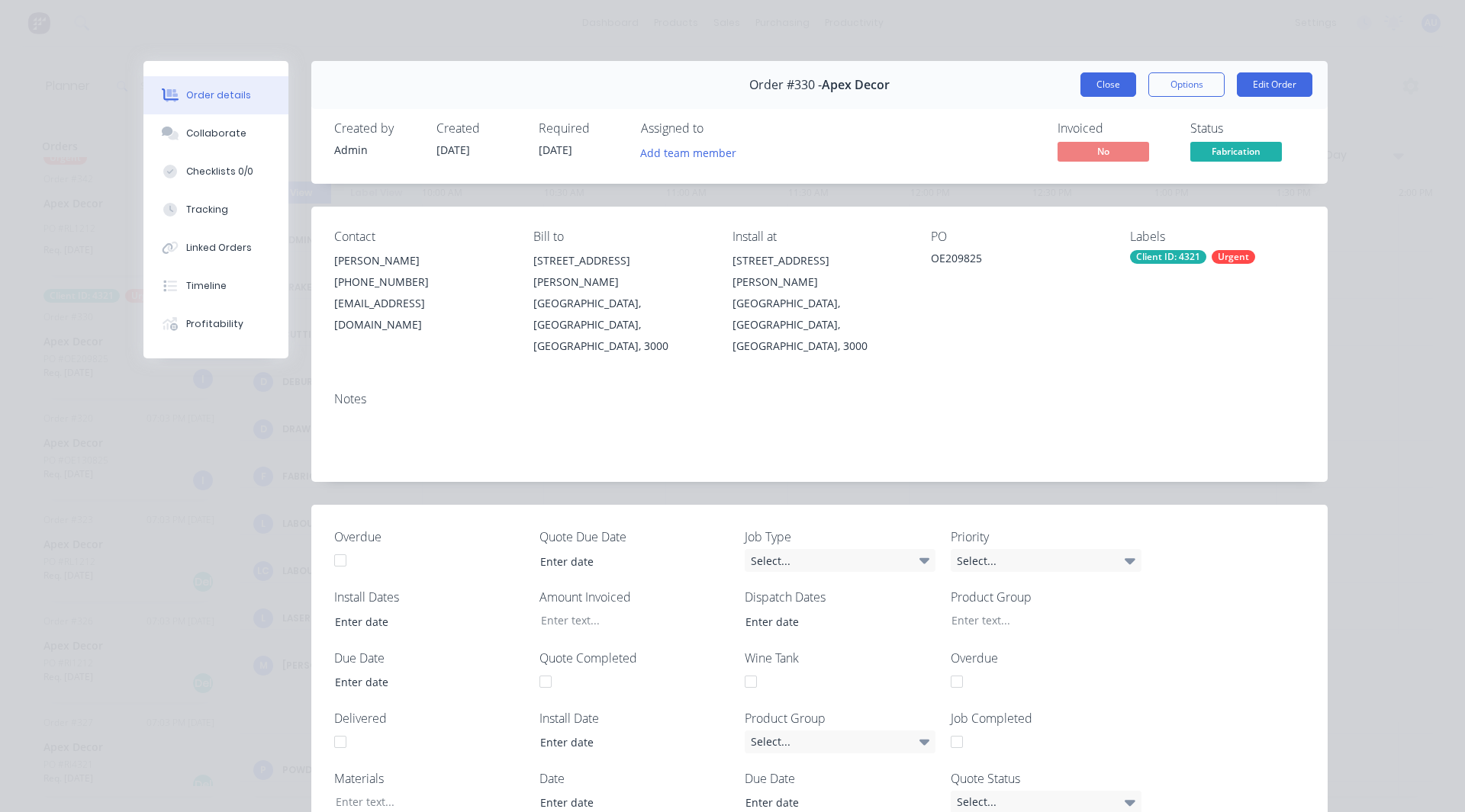
click at [1111, 85] on button "Close" at bounding box center [1108, 85] width 56 height 24
